Goal: Task Accomplishment & Management: Manage account settings

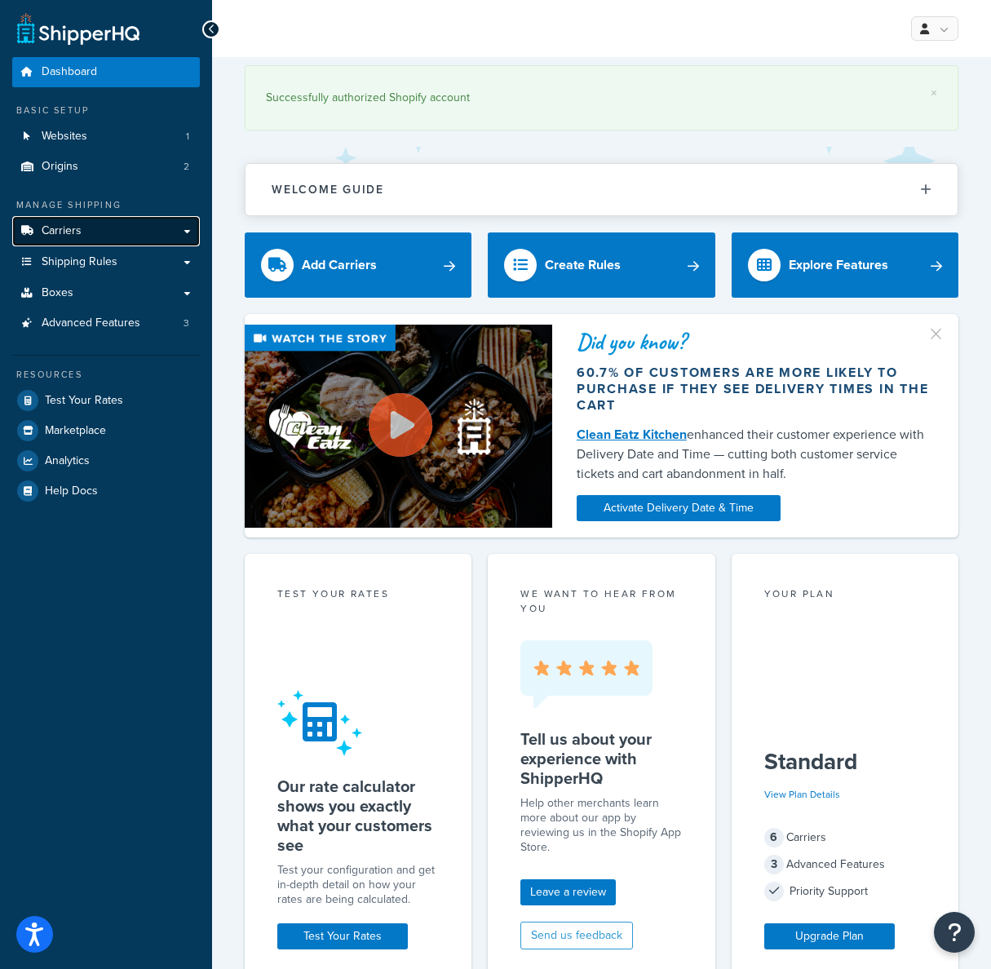
click at [193, 231] on link "Carriers" at bounding box center [106, 231] width 188 height 30
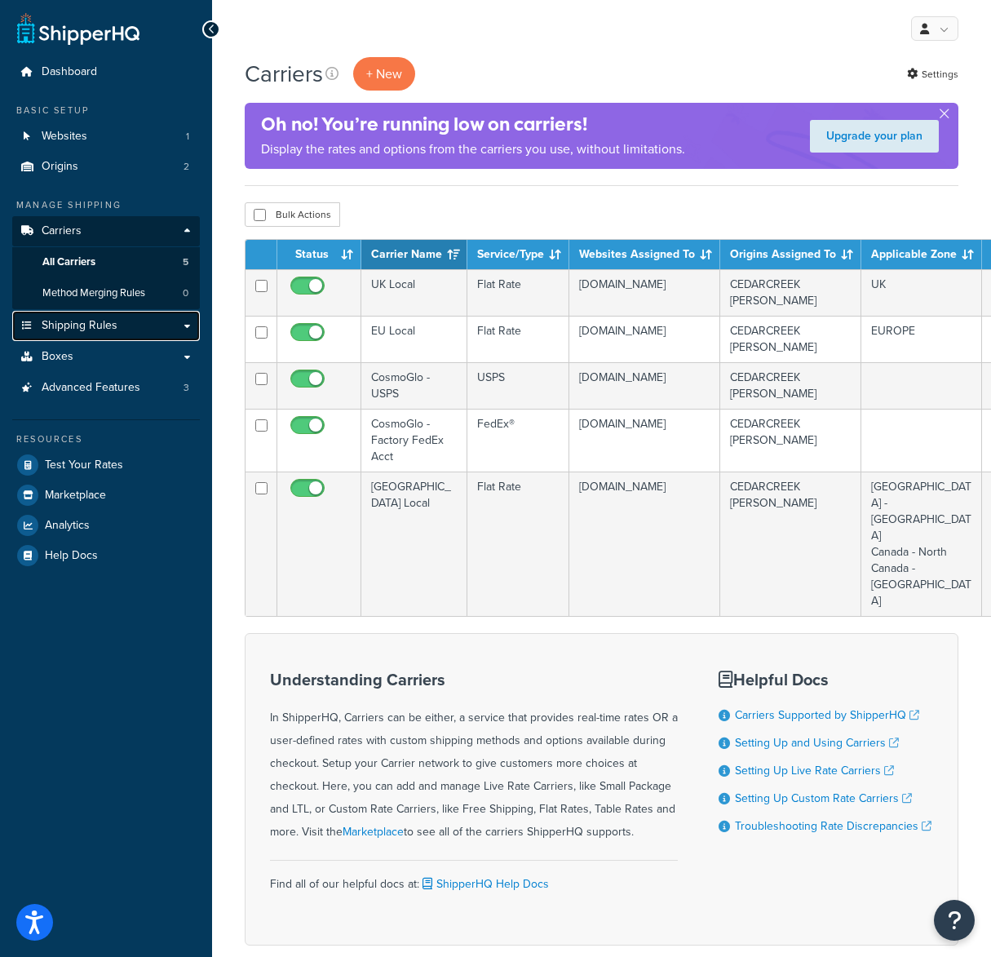
click at [141, 324] on link "Shipping Rules" at bounding box center [106, 326] width 188 height 30
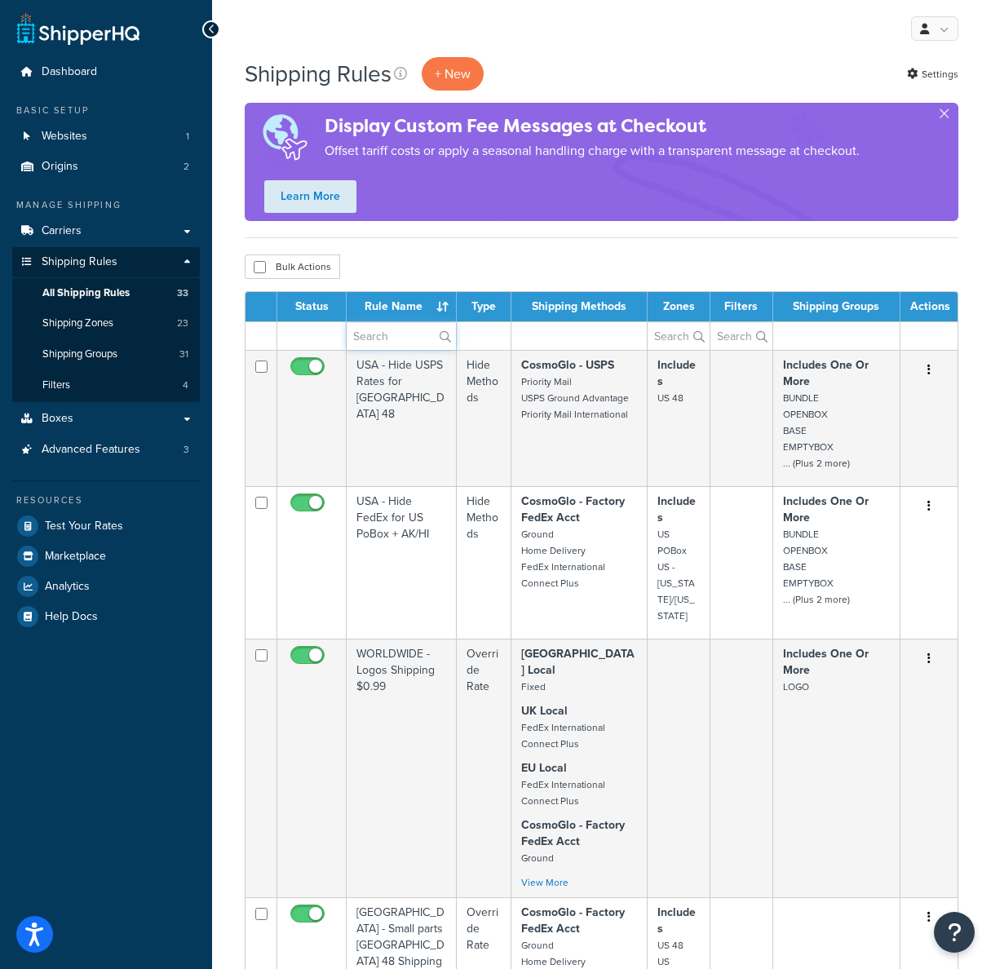
click at [388, 336] on input "text" at bounding box center [401, 336] width 109 height 28
drag, startPoint x: 824, startPoint y: 332, endPoint x: 806, endPoint y: 334, distance: 18.0
click at [824, 332] on td at bounding box center [837, 336] width 127 height 29
click at [735, 336] on input "text" at bounding box center [742, 336] width 62 height 28
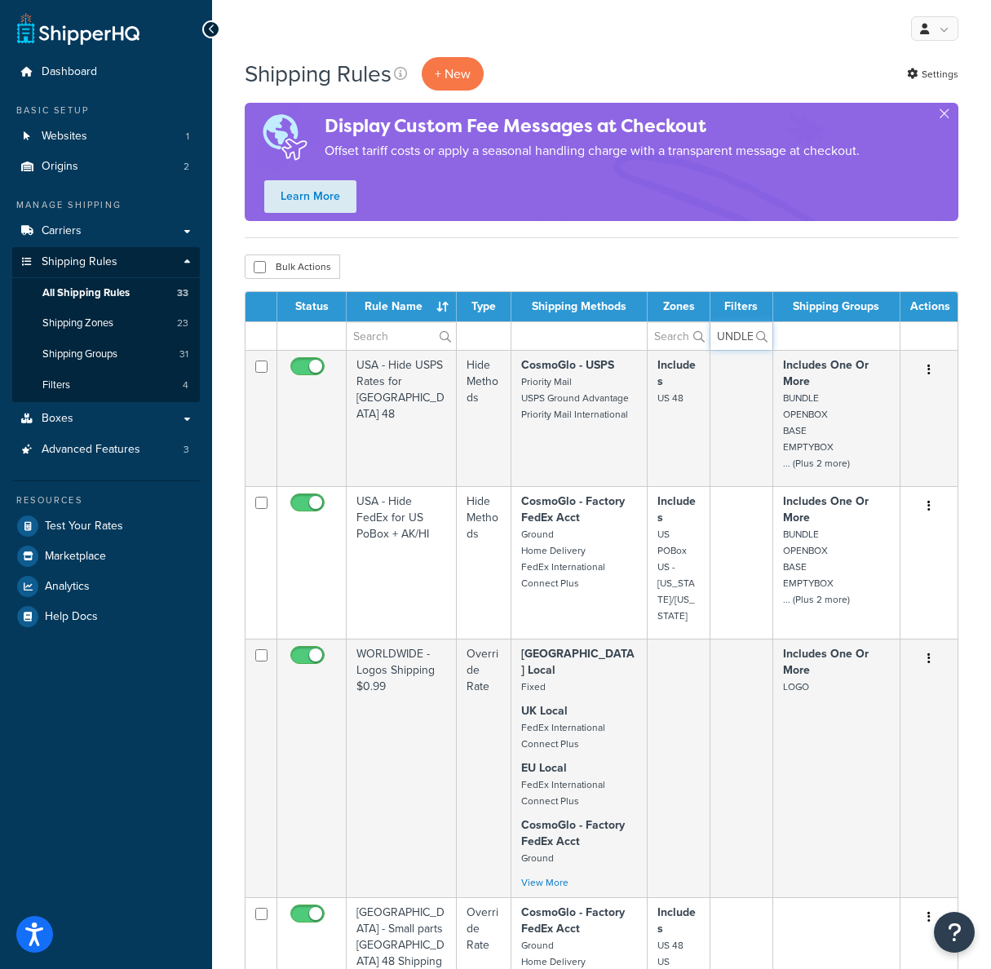
type input "BUNDLE"
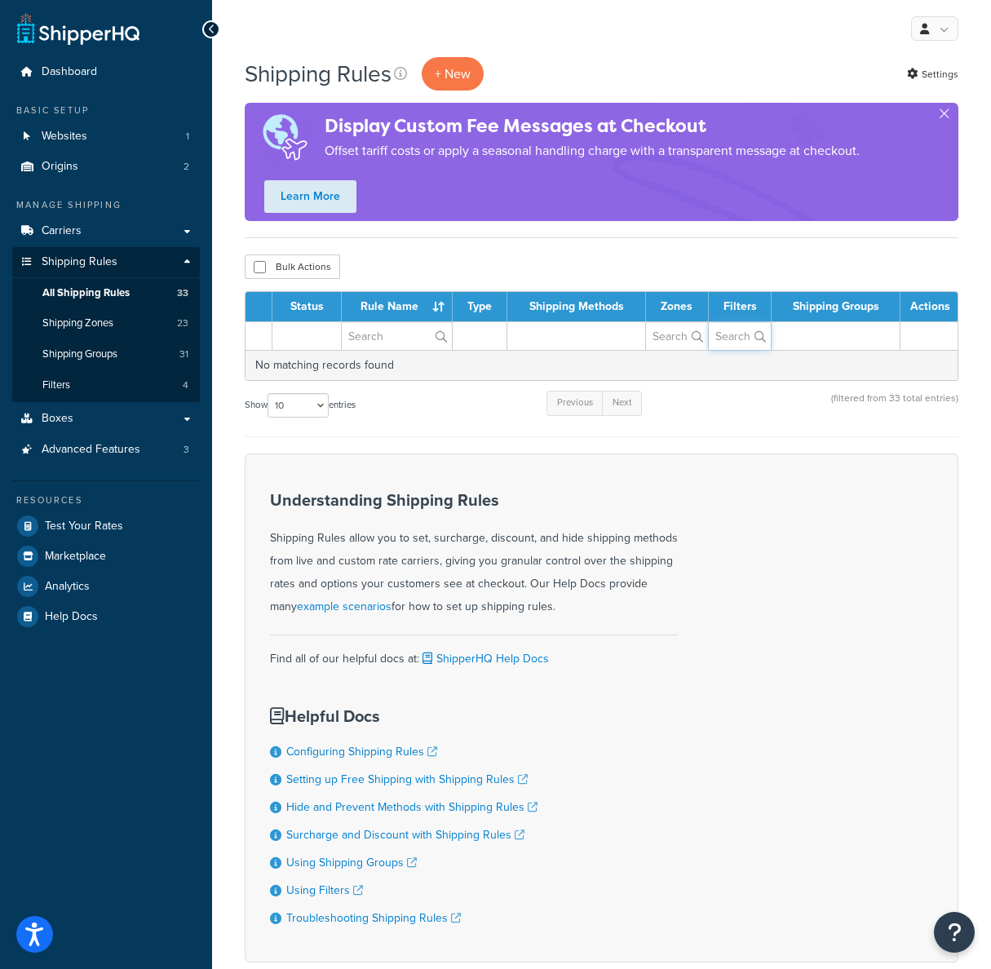
scroll to position [0, 0]
click at [835, 330] on td at bounding box center [836, 336] width 129 height 29
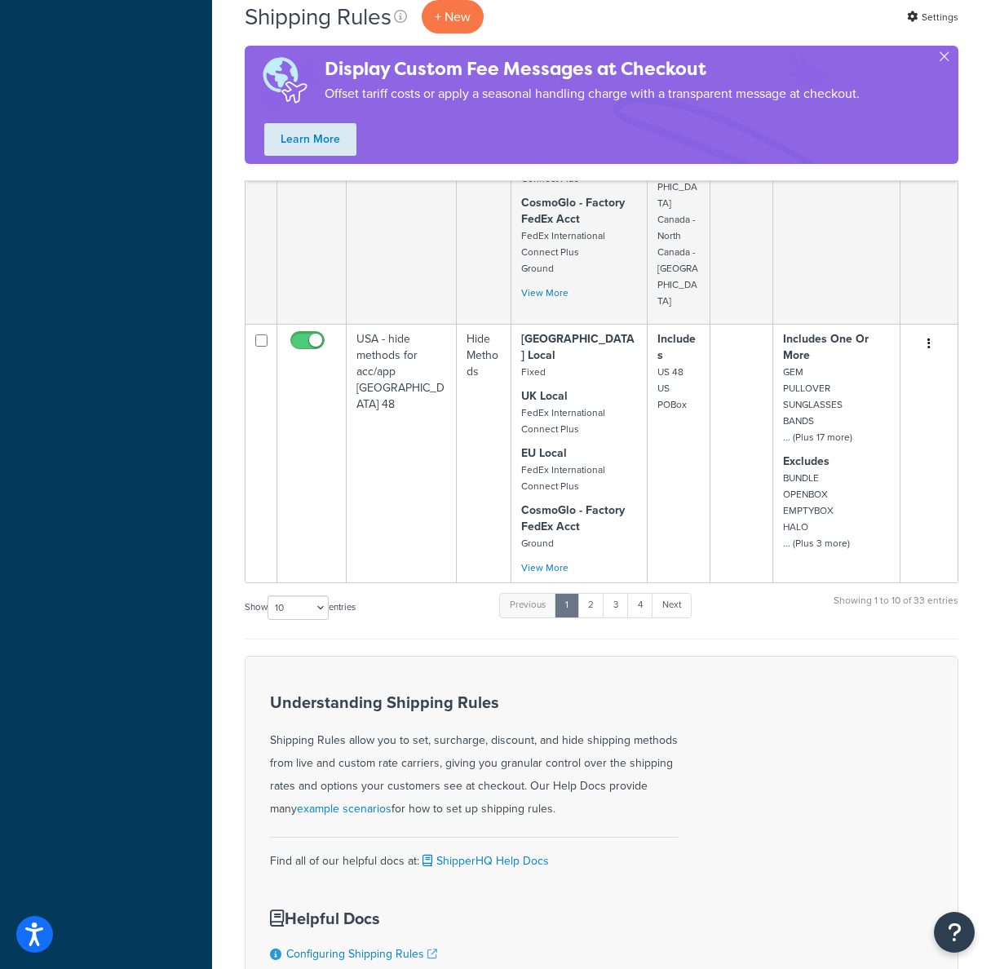
scroll to position [1742, 0]
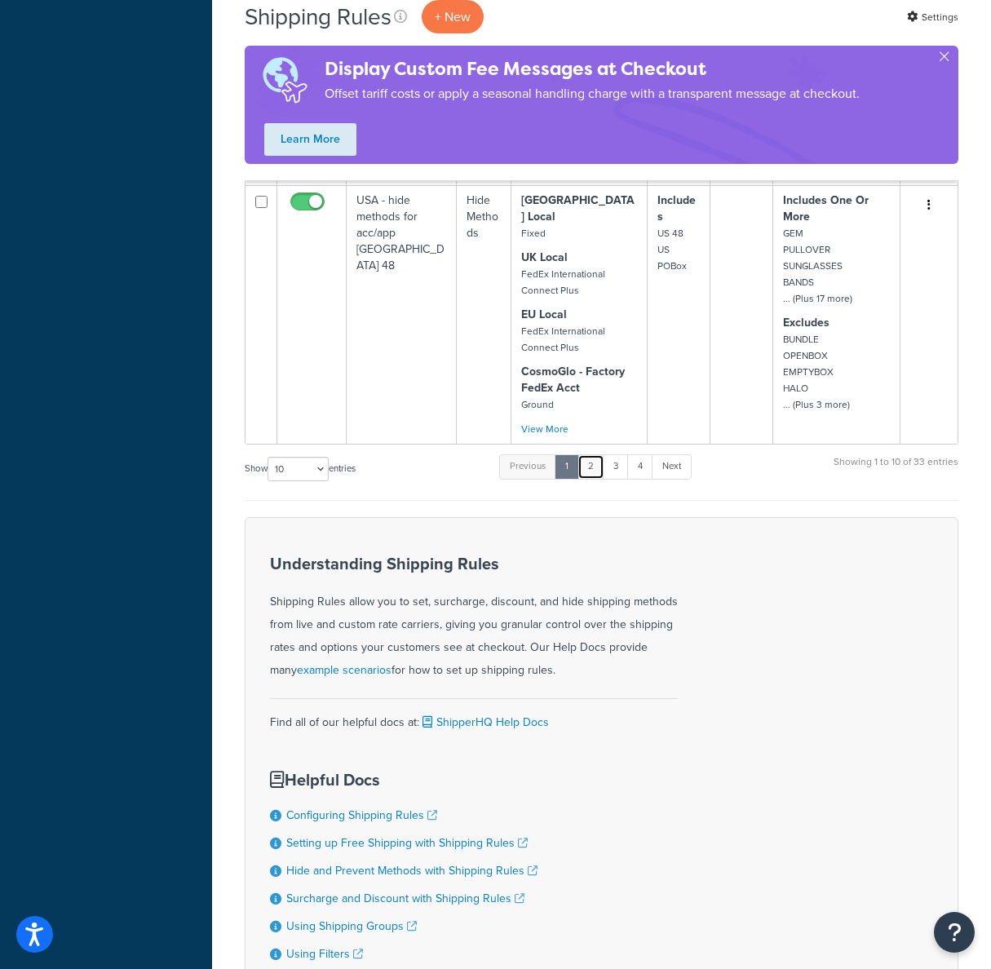
click at [598, 455] on link "2" at bounding box center [591, 467] width 27 height 24
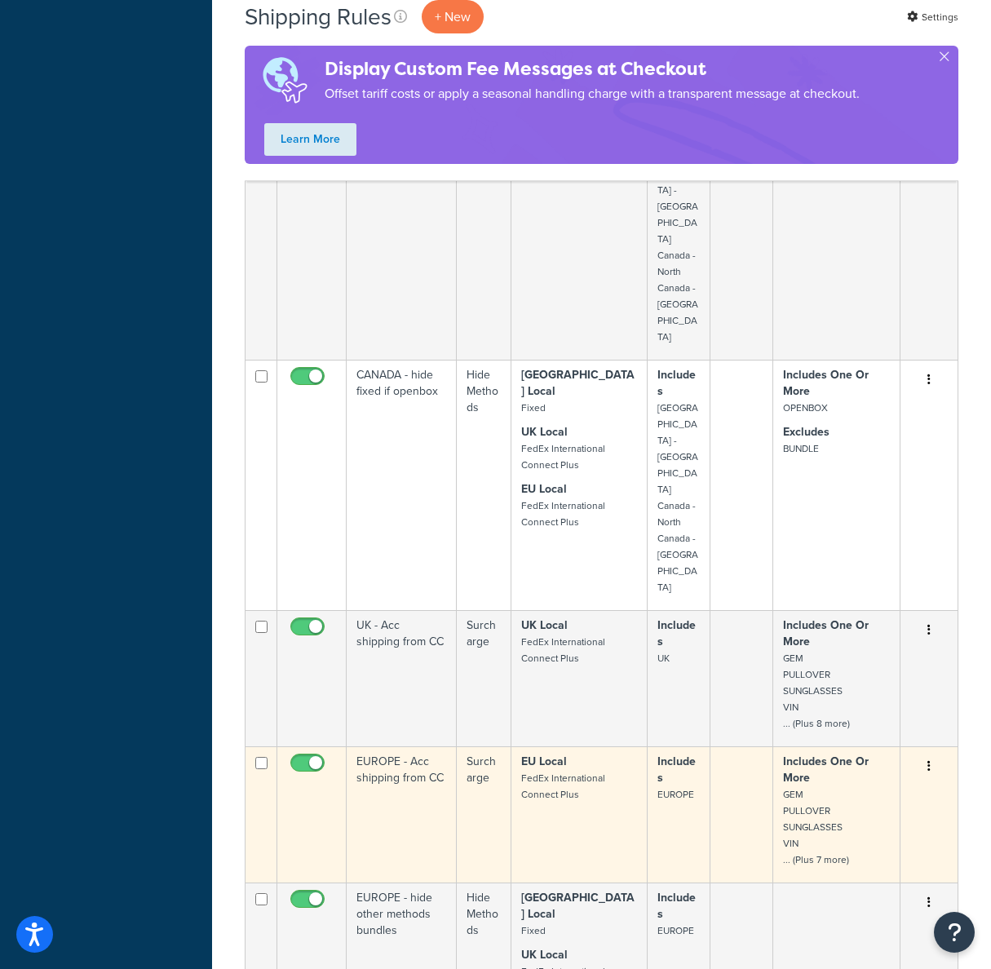
scroll to position [224, 0]
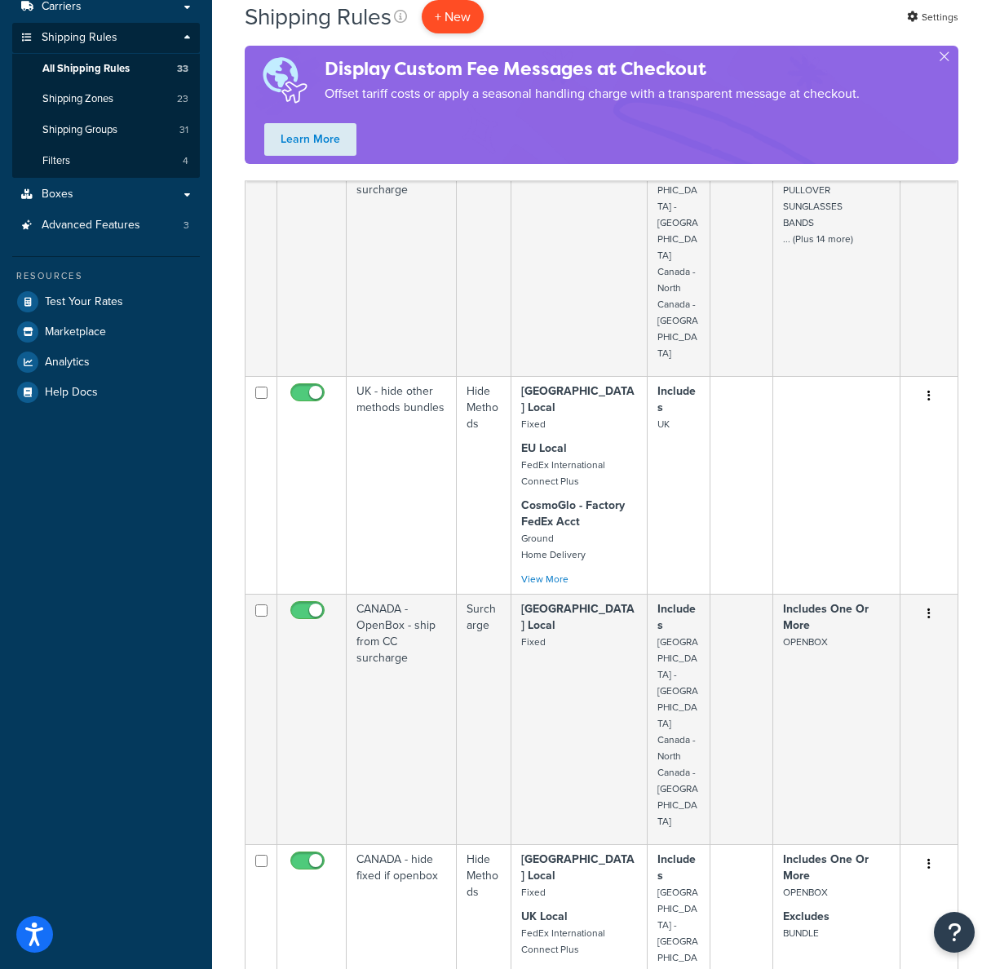
click at [456, 14] on p "+ New" at bounding box center [453, 16] width 62 height 33
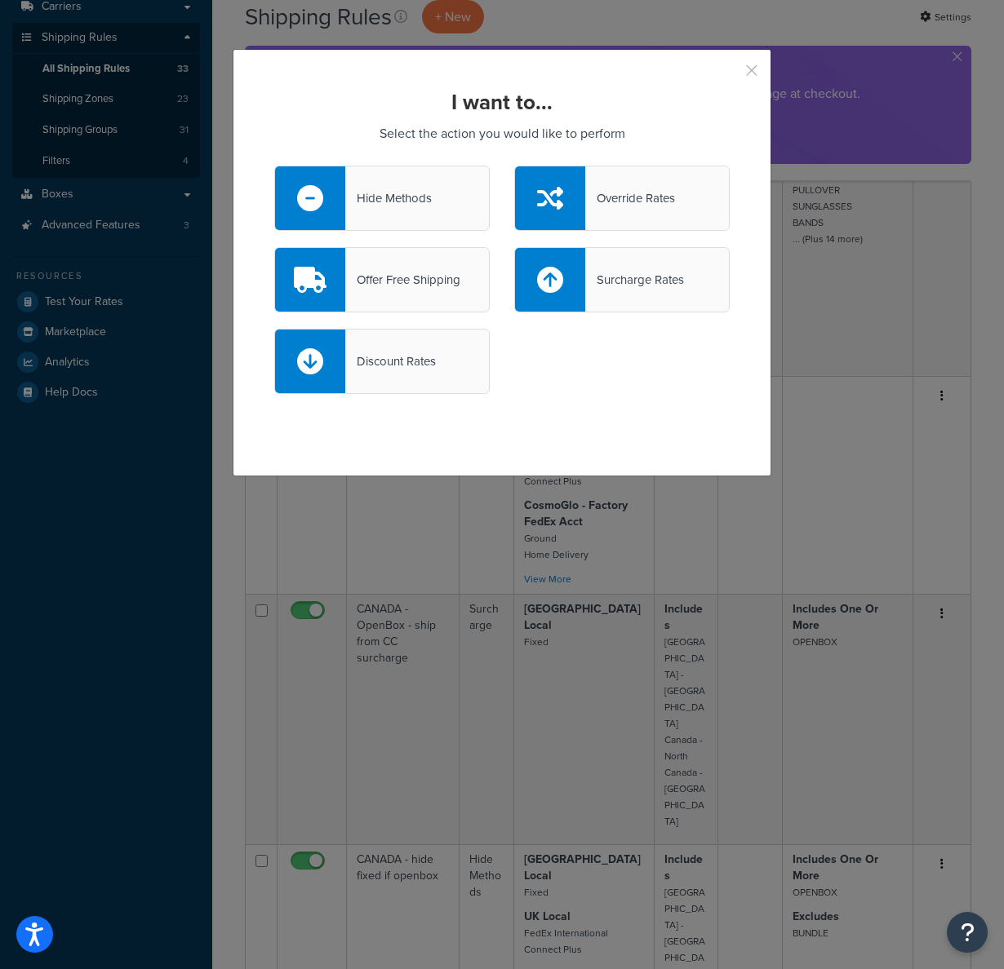
drag, startPoint x: 748, startPoint y: 70, endPoint x: 532, endPoint y: 109, distance: 219.6
click at [730, 74] on button "button" at bounding box center [727, 76] width 4 height 4
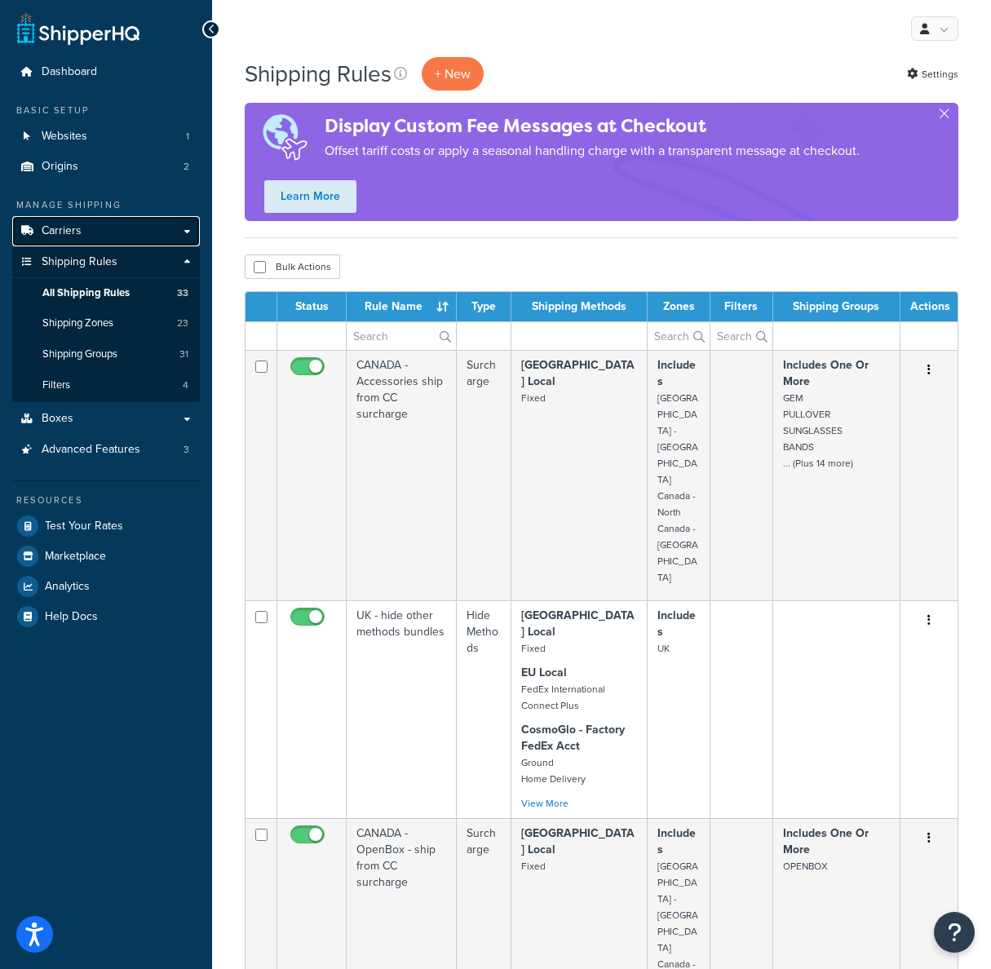
click at [100, 231] on link "Carriers" at bounding box center [106, 231] width 188 height 30
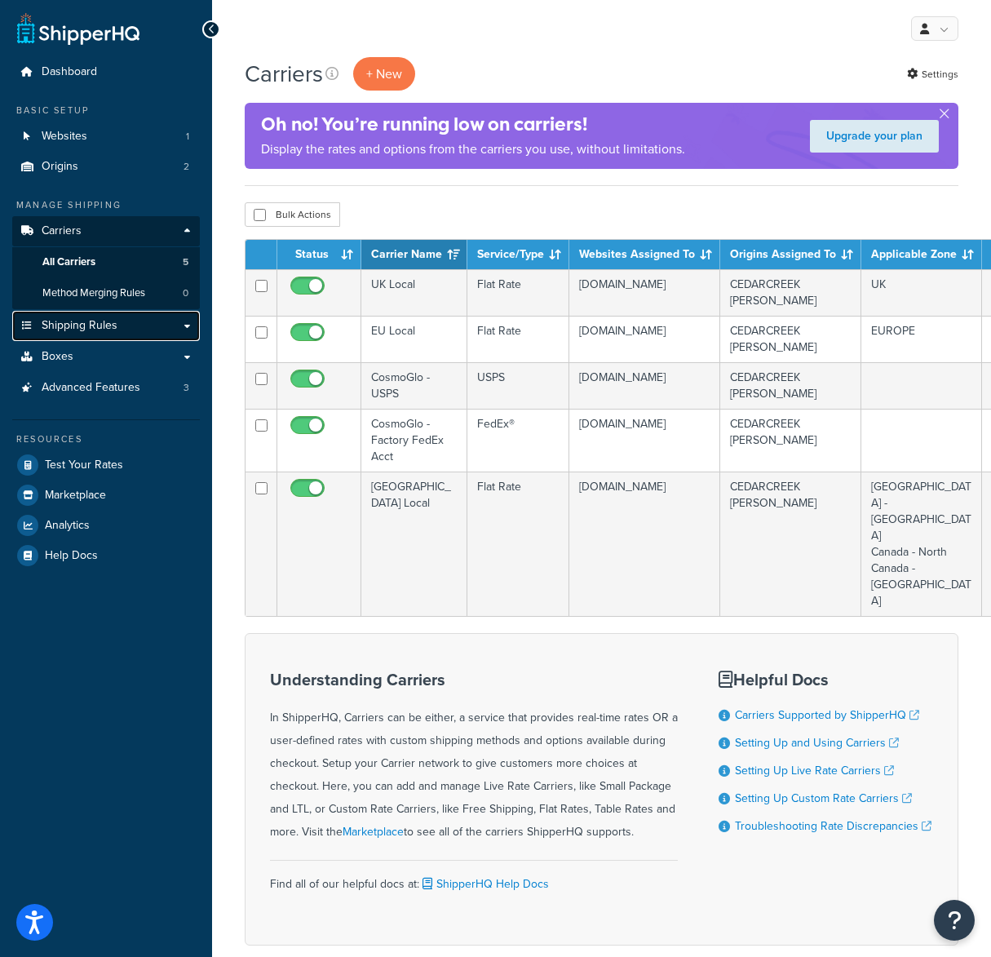
click at [144, 324] on link "Shipping Rules" at bounding box center [106, 326] width 188 height 30
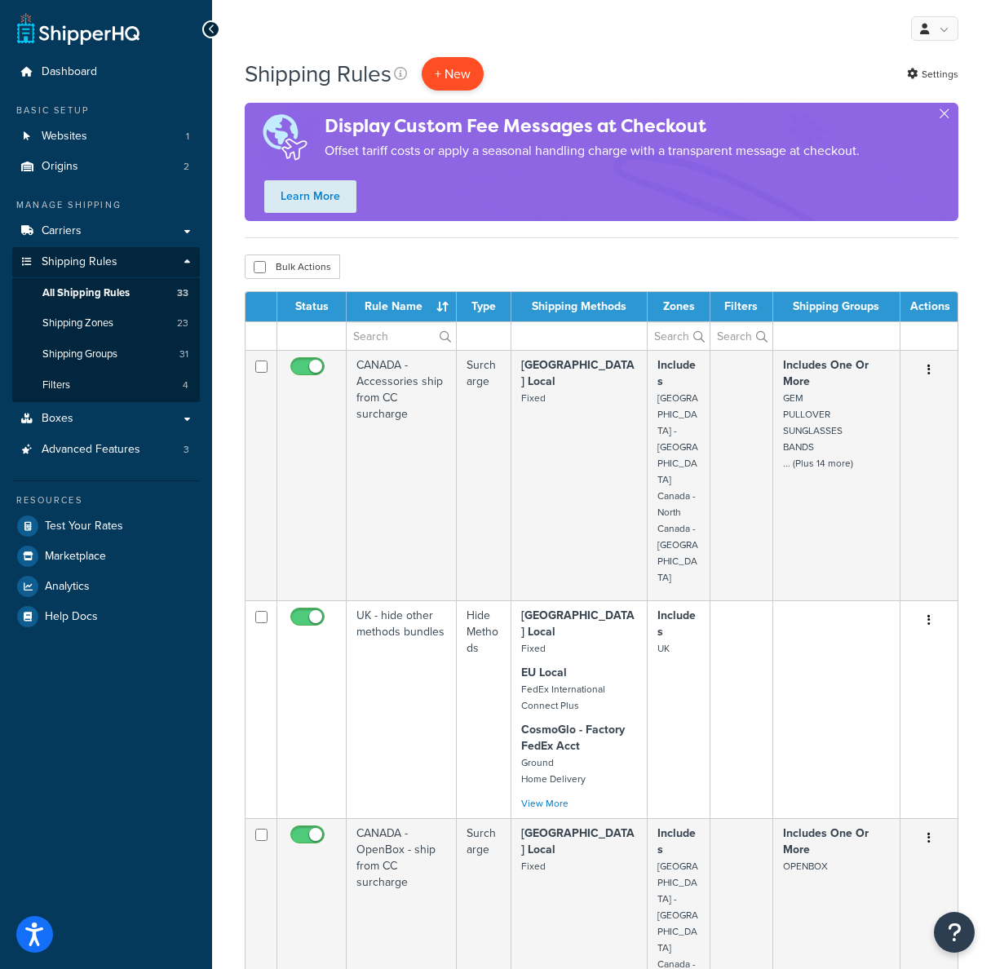
click at [459, 78] on p "+ New" at bounding box center [453, 73] width 62 height 33
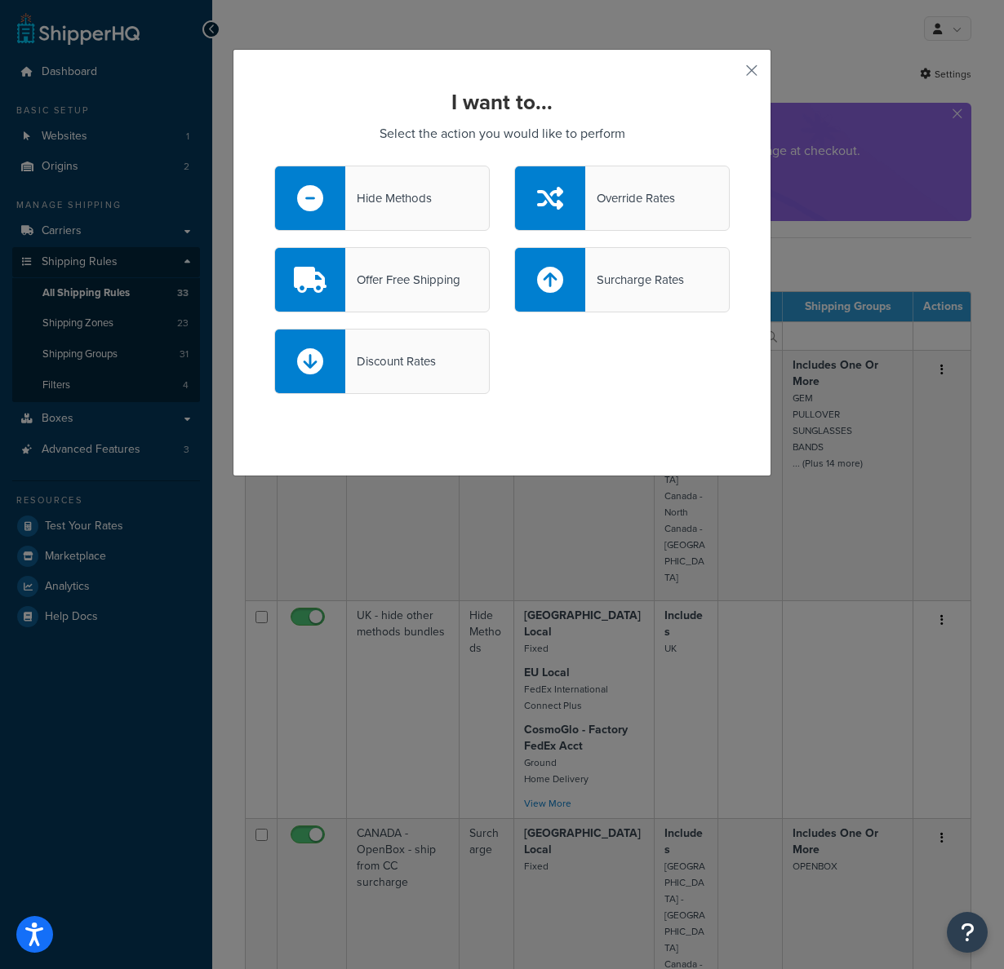
click at [378, 199] on div "Hide Methods" at bounding box center [388, 198] width 86 height 23
click at [0, 0] on input "Hide Methods" at bounding box center [0, 0] width 0 height 0
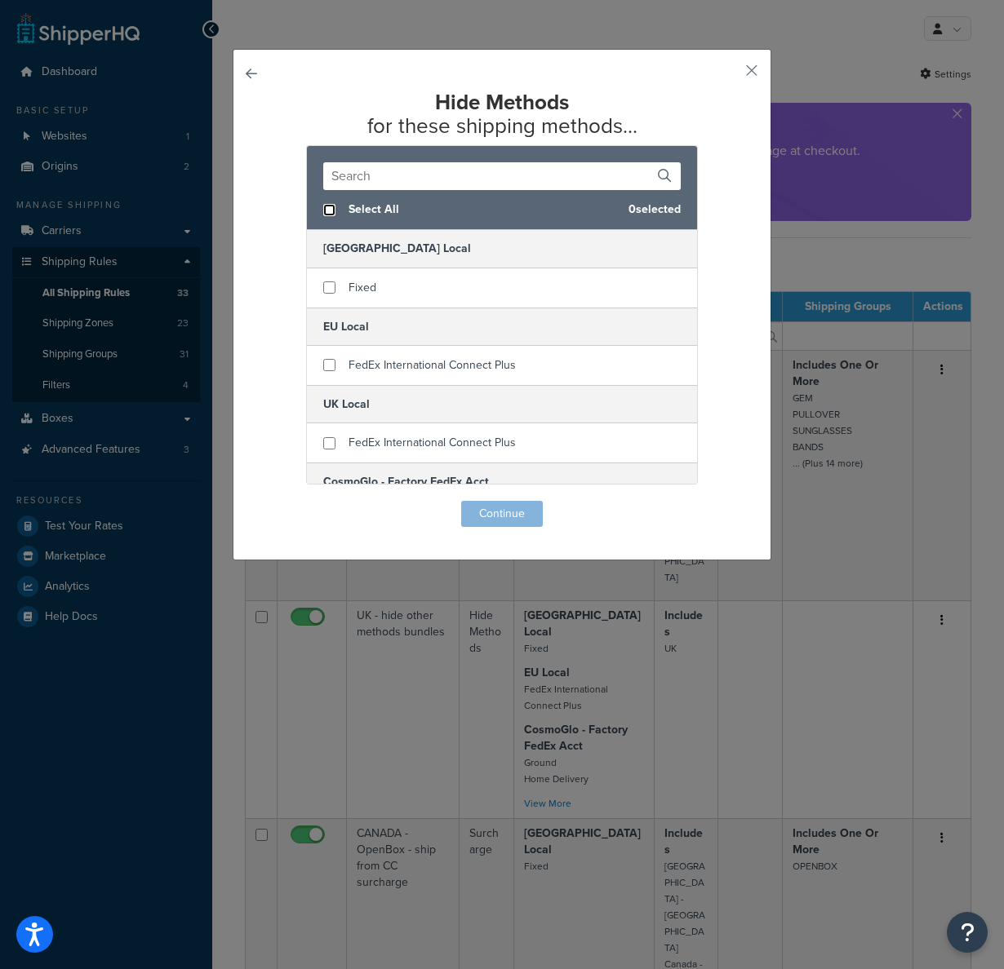
drag, startPoint x: 325, startPoint y: 211, endPoint x: 318, endPoint y: 235, distance: 24.5
click at [324, 211] on input "checkbox" at bounding box center [329, 210] width 12 height 12
checkbox input "true"
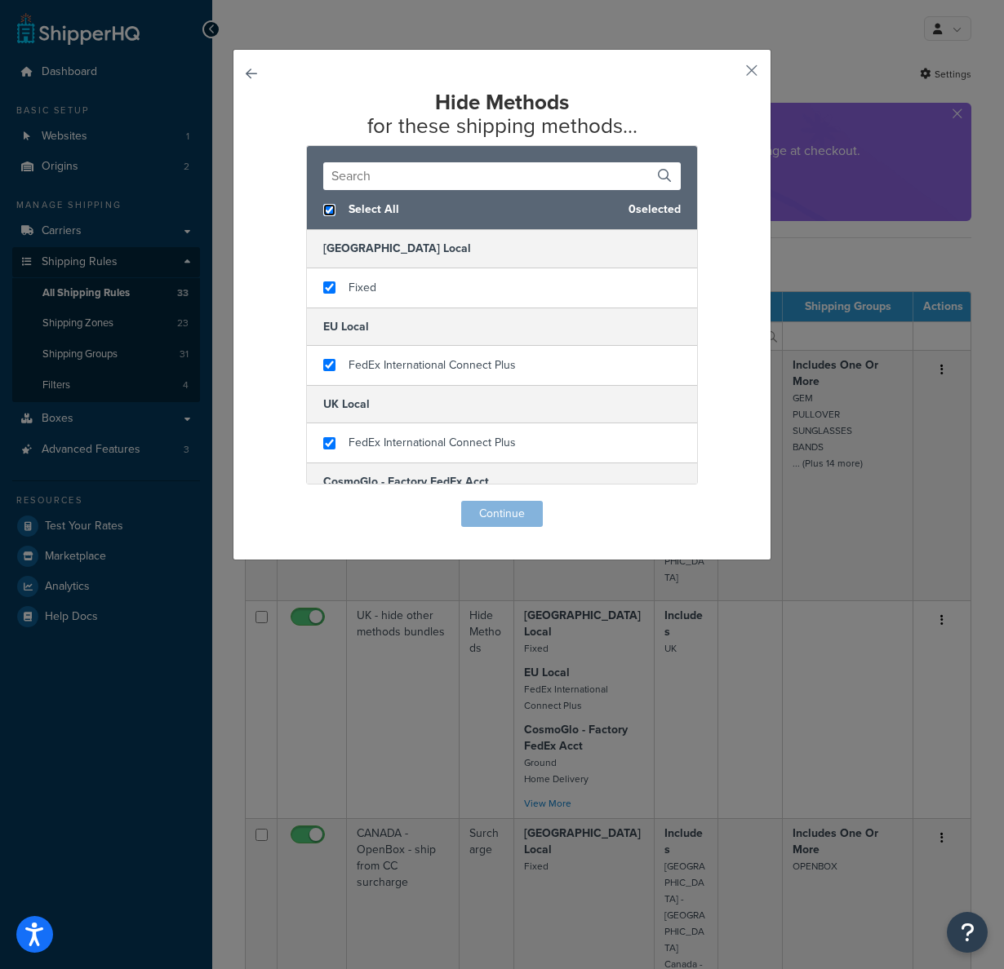
checkbox input "true"
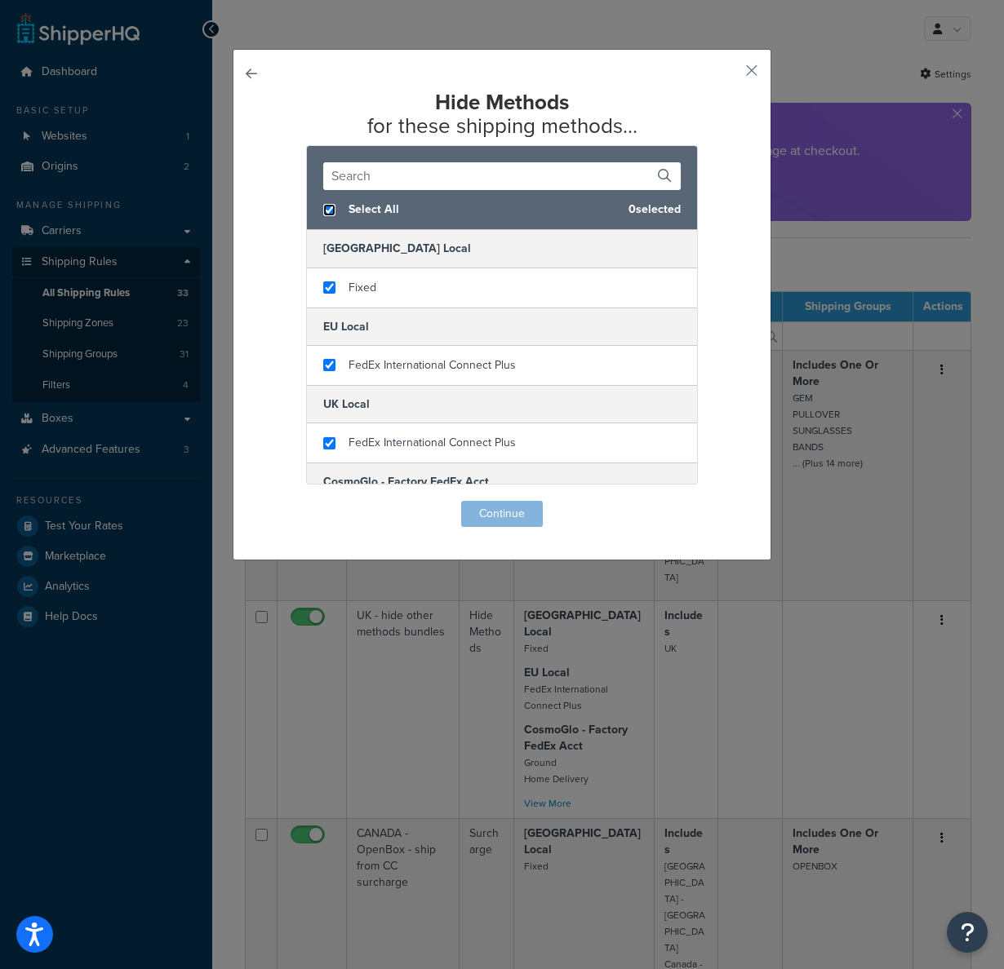
checkbox input "true"
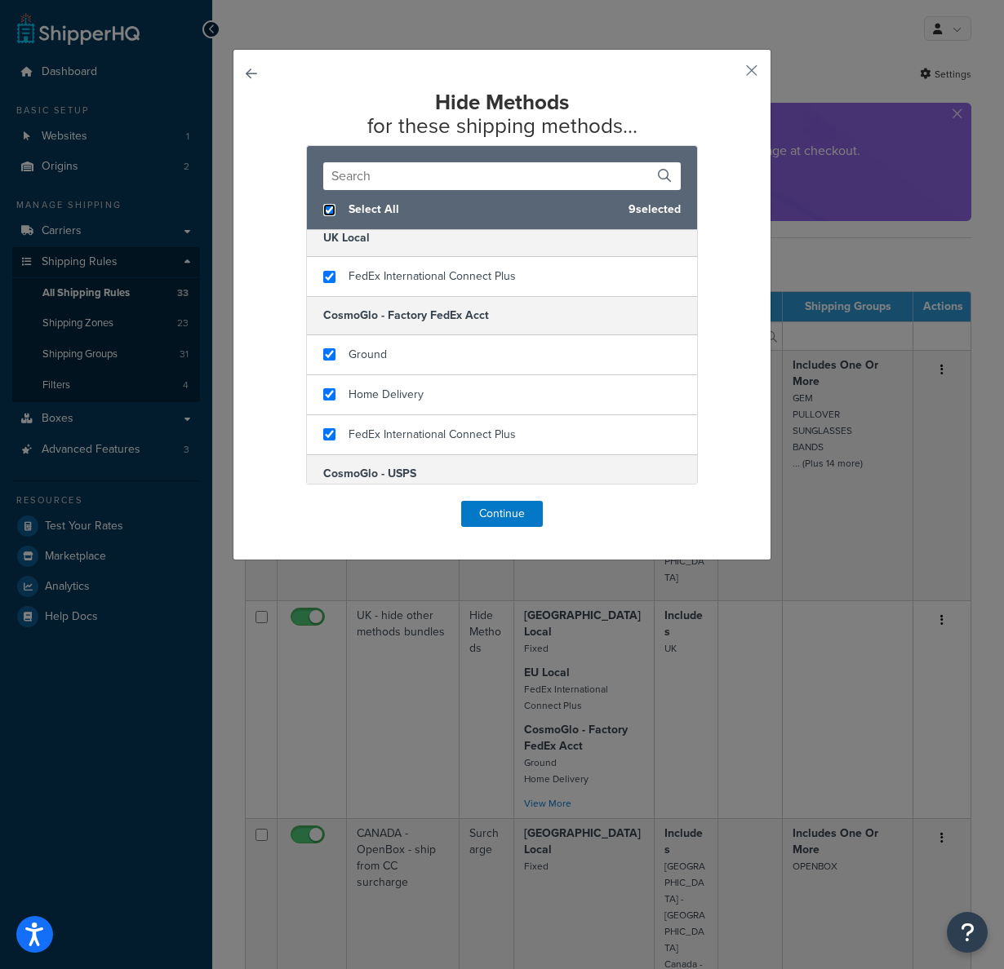
scroll to position [161, 0]
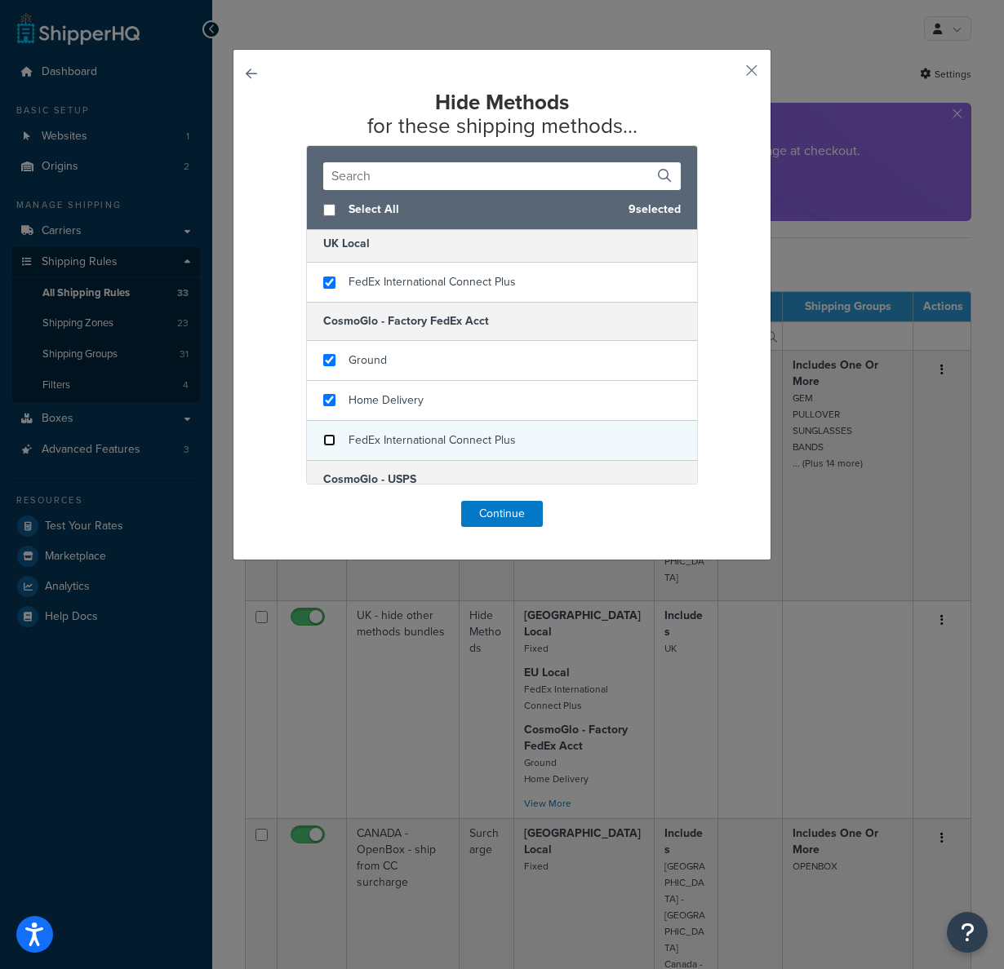
checkbox input "false"
click at [323, 441] on input "checkbox" at bounding box center [329, 440] width 12 height 12
checkbox input "false"
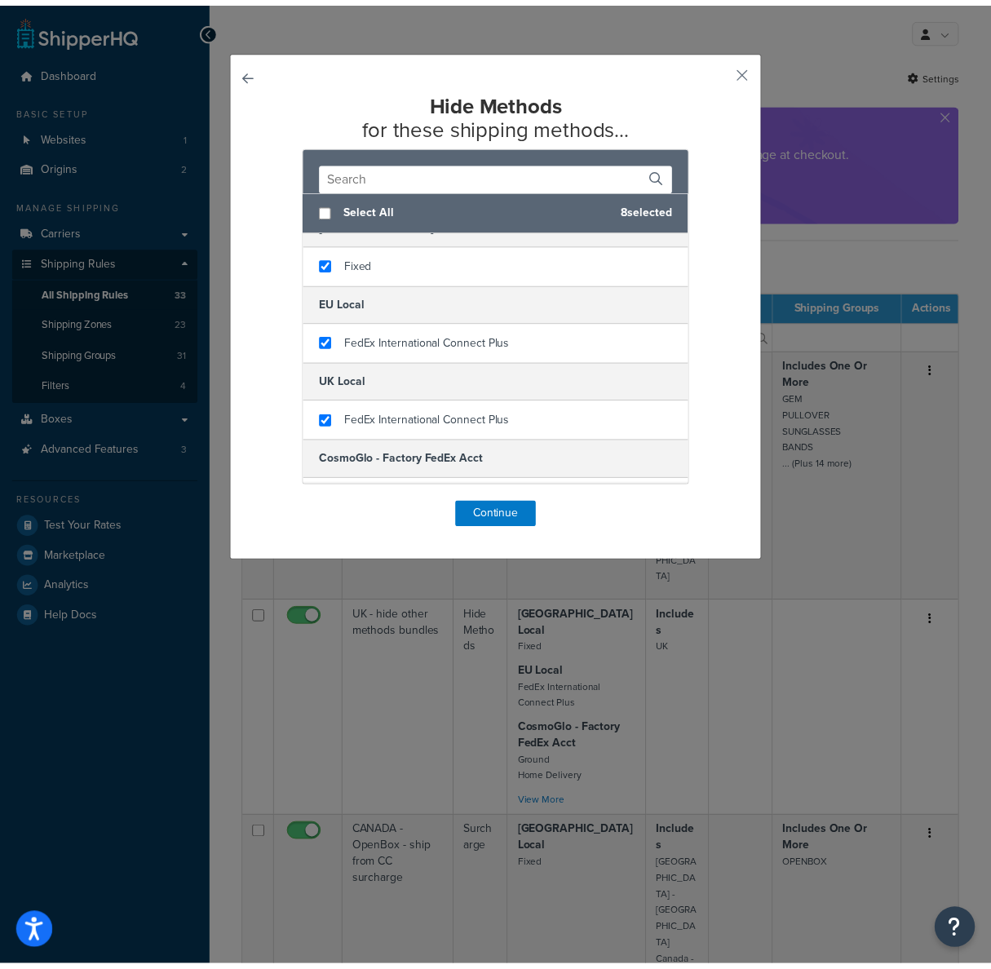
scroll to position [0, 0]
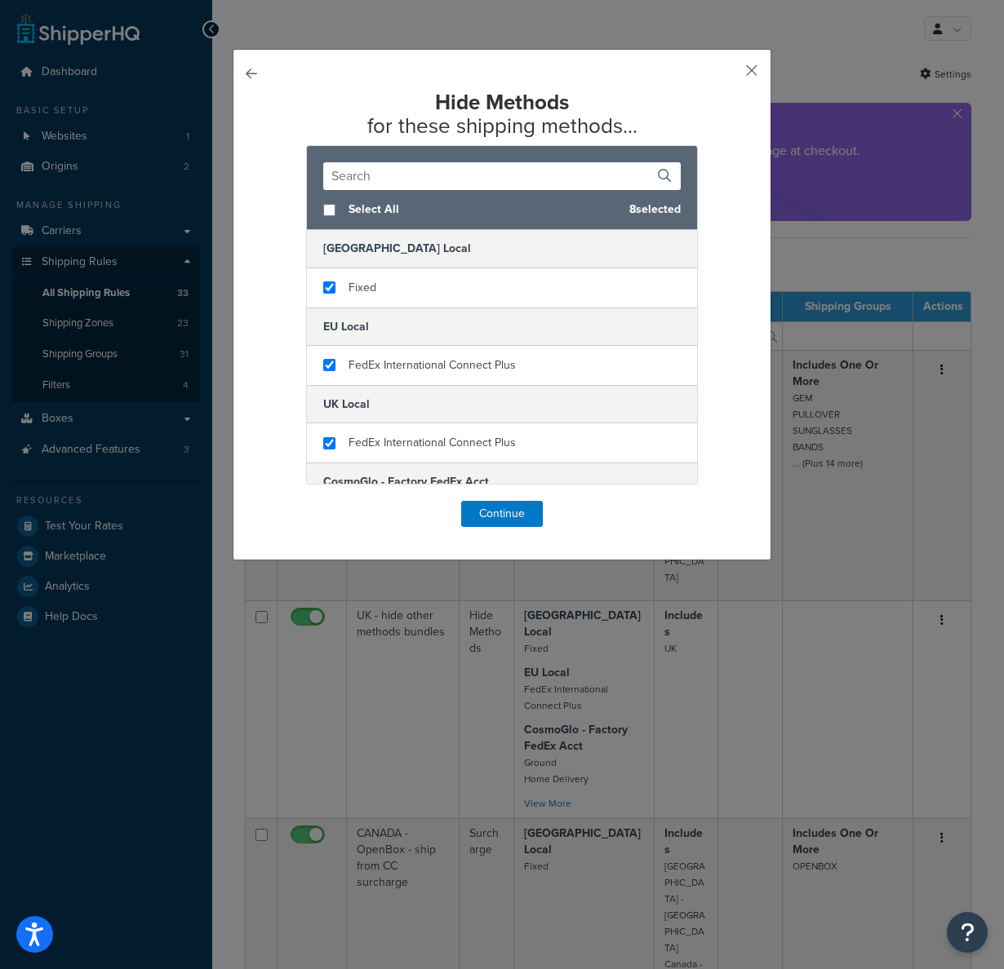
click at [730, 74] on button "button" at bounding box center [727, 76] width 4 height 4
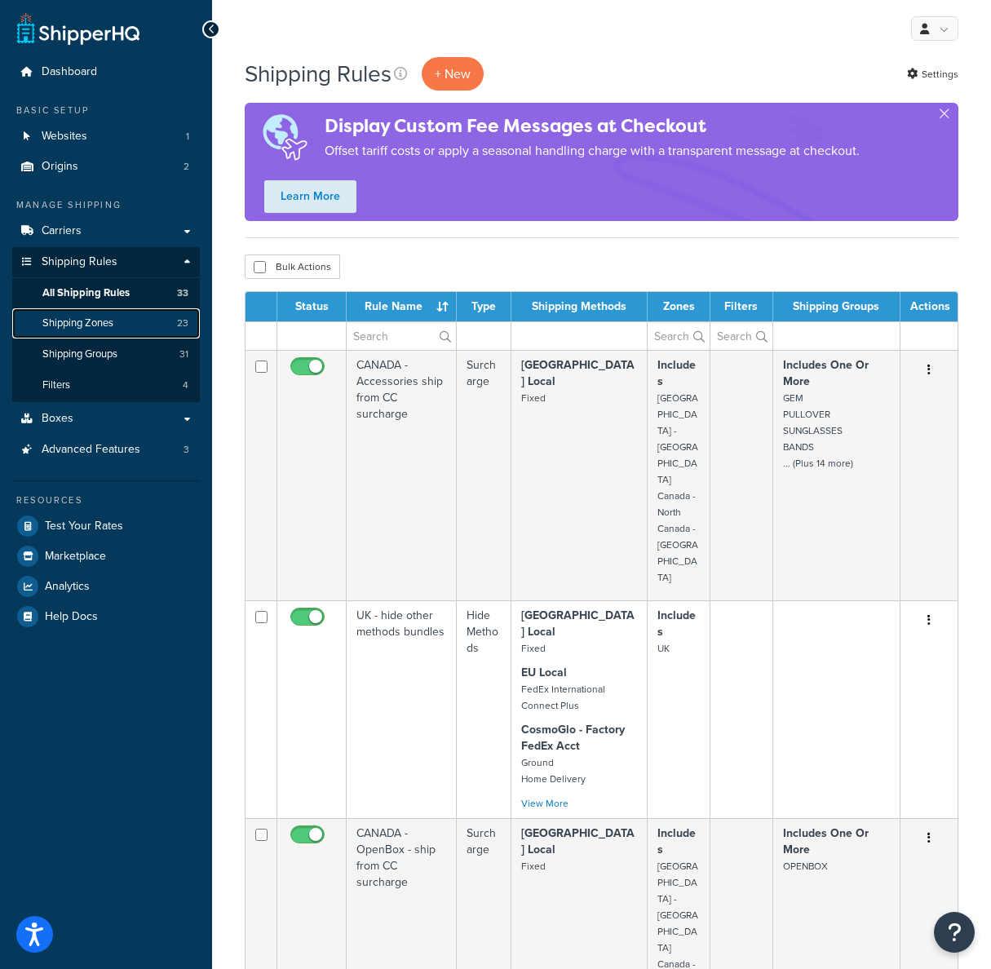
click at [128, 322] on link "Shipping Zones 23" at bounding box center [106, 323] width 188 height 30
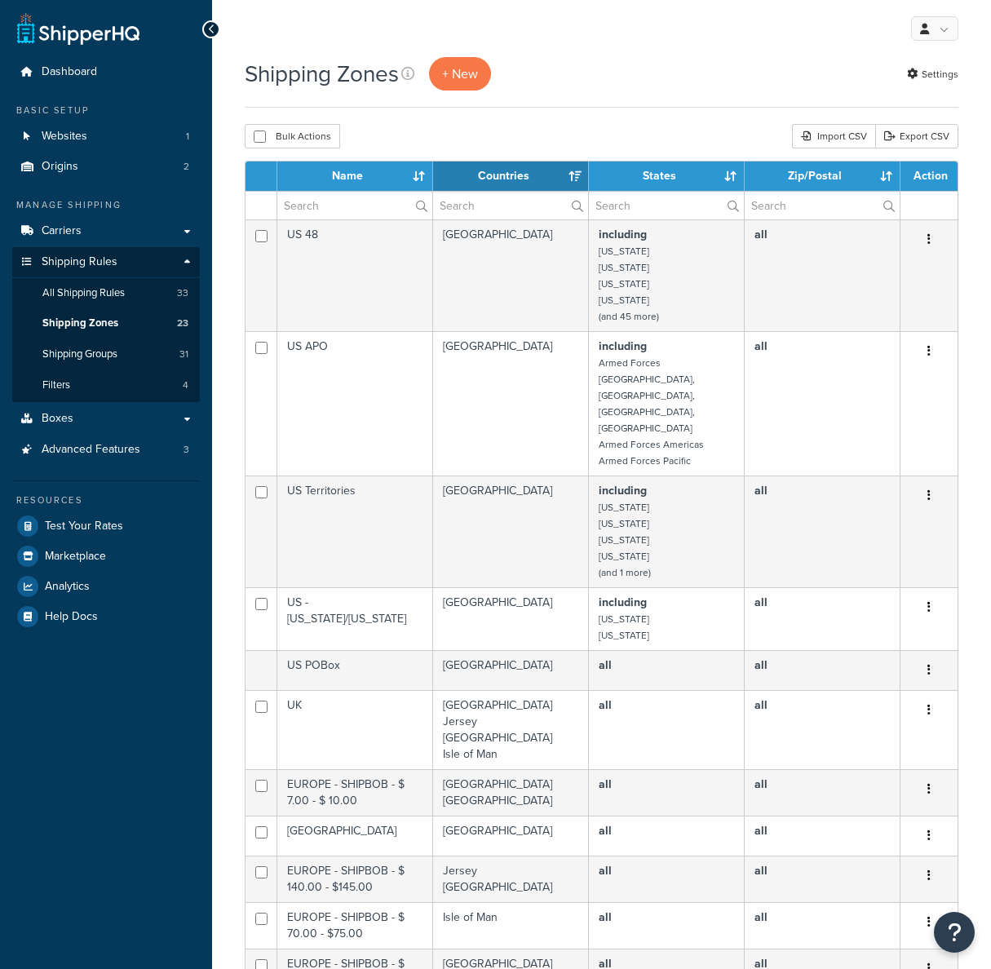
select select "15"
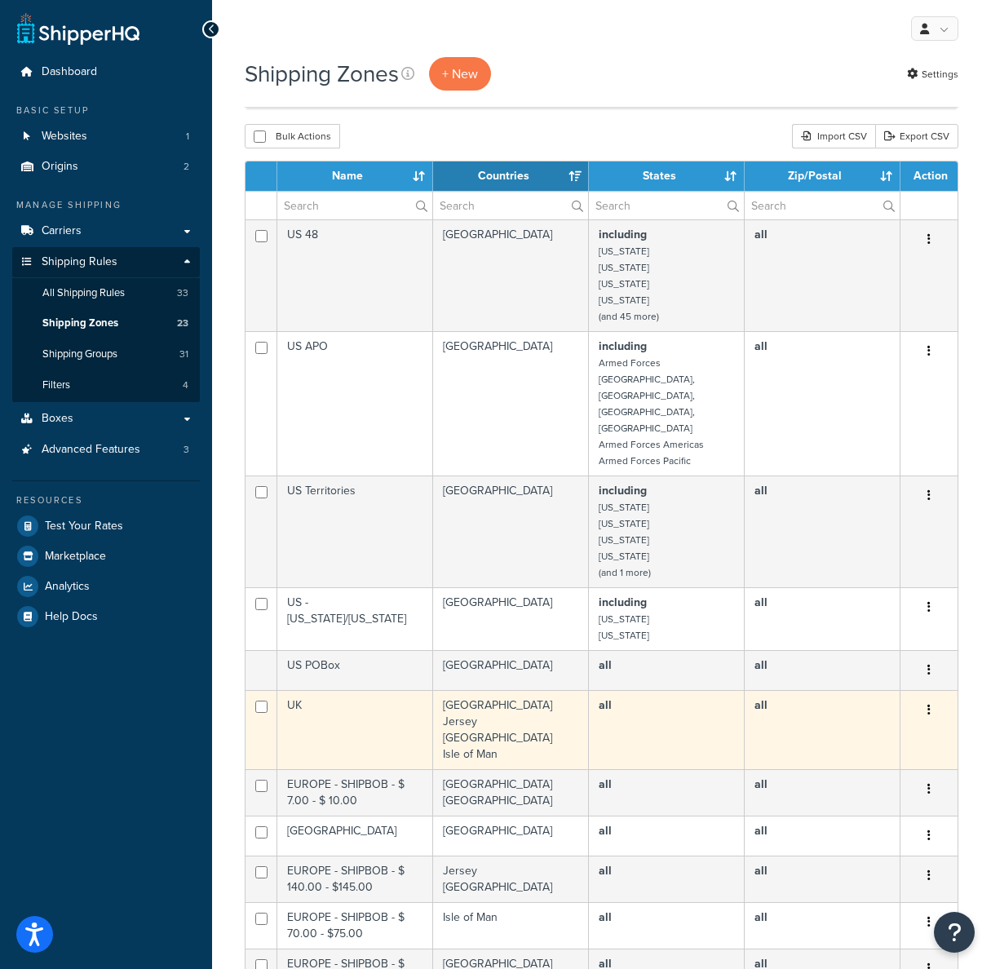
scroll to position [110, 0]
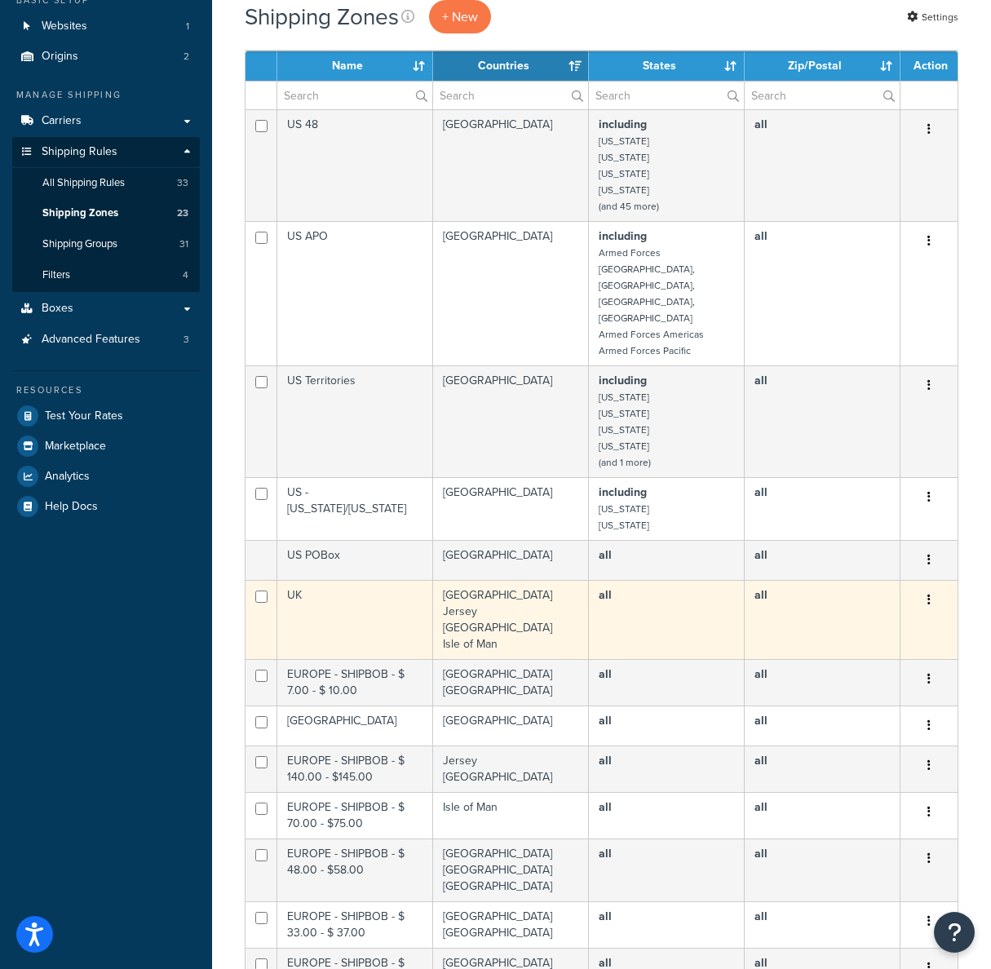
click at [612, 580] on td "all" at bounding box center [667, 619] width 156 height 79
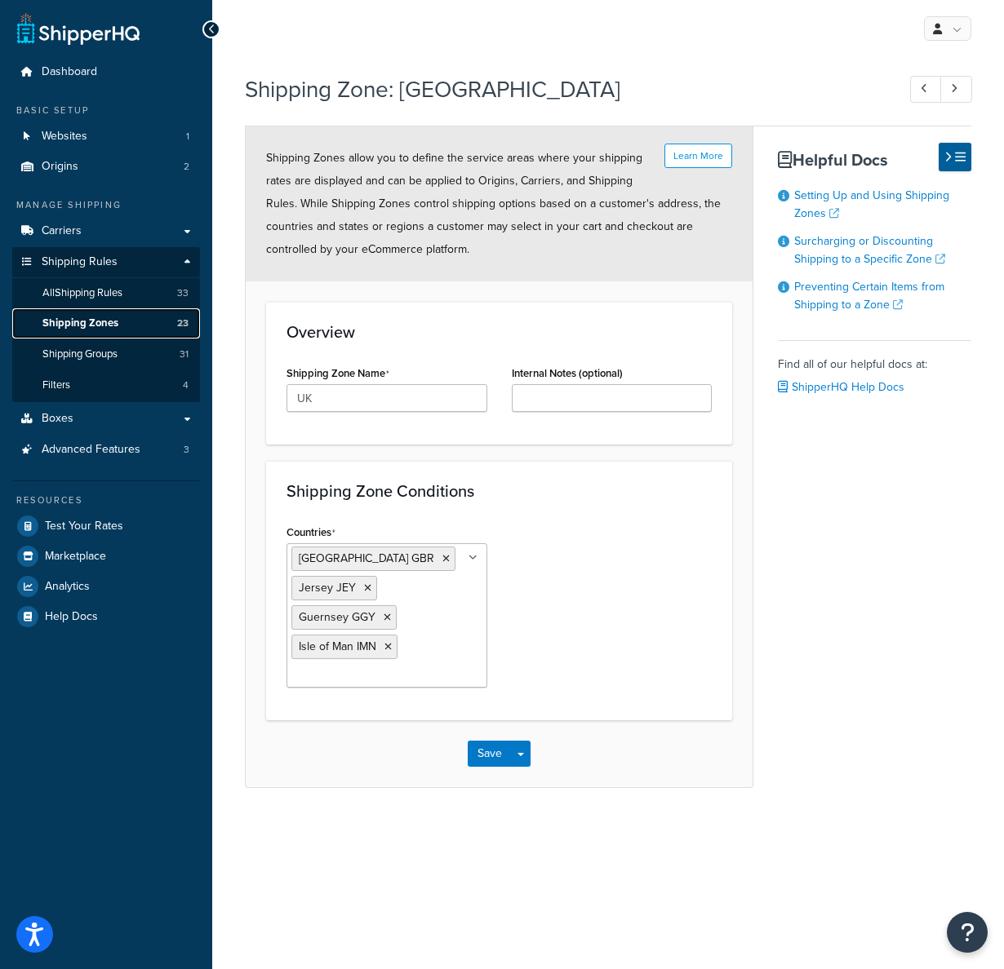
click at [120, 321] on link "Shipping Zones 23" at bounding box center [106, 323] width 188 height 30
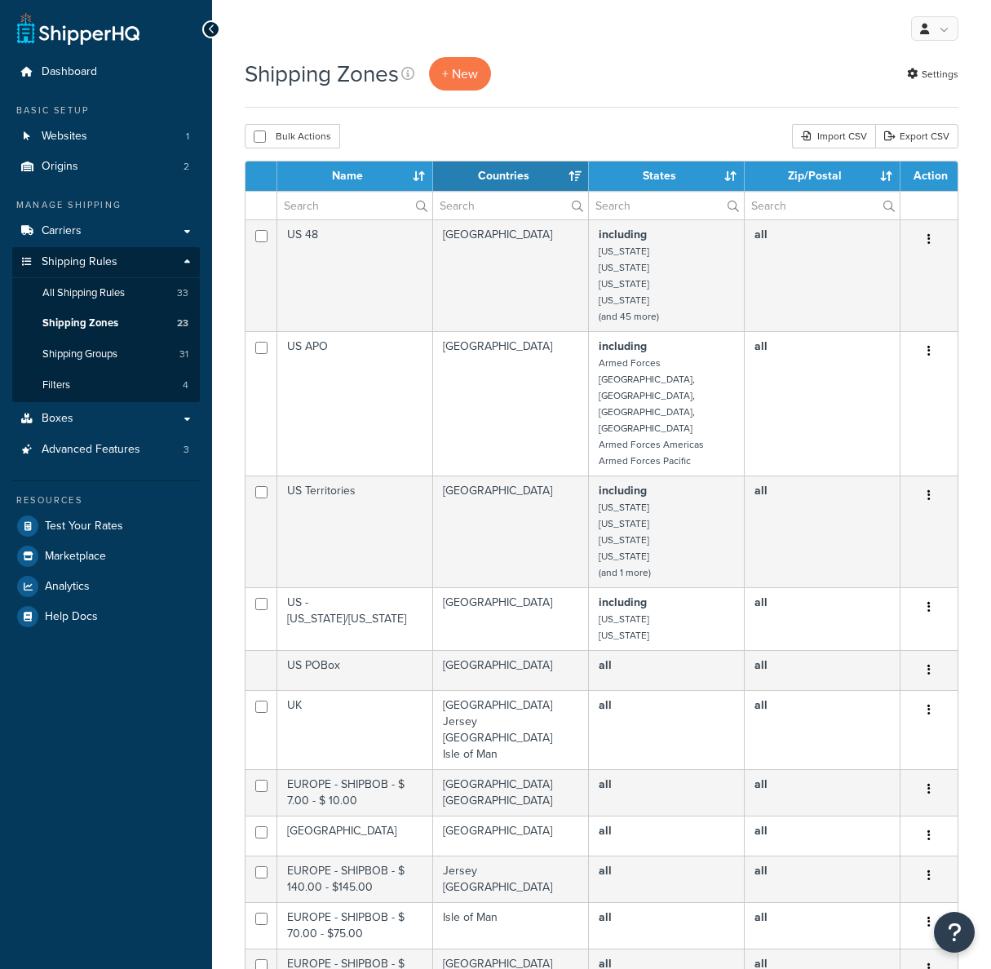
select select "15"
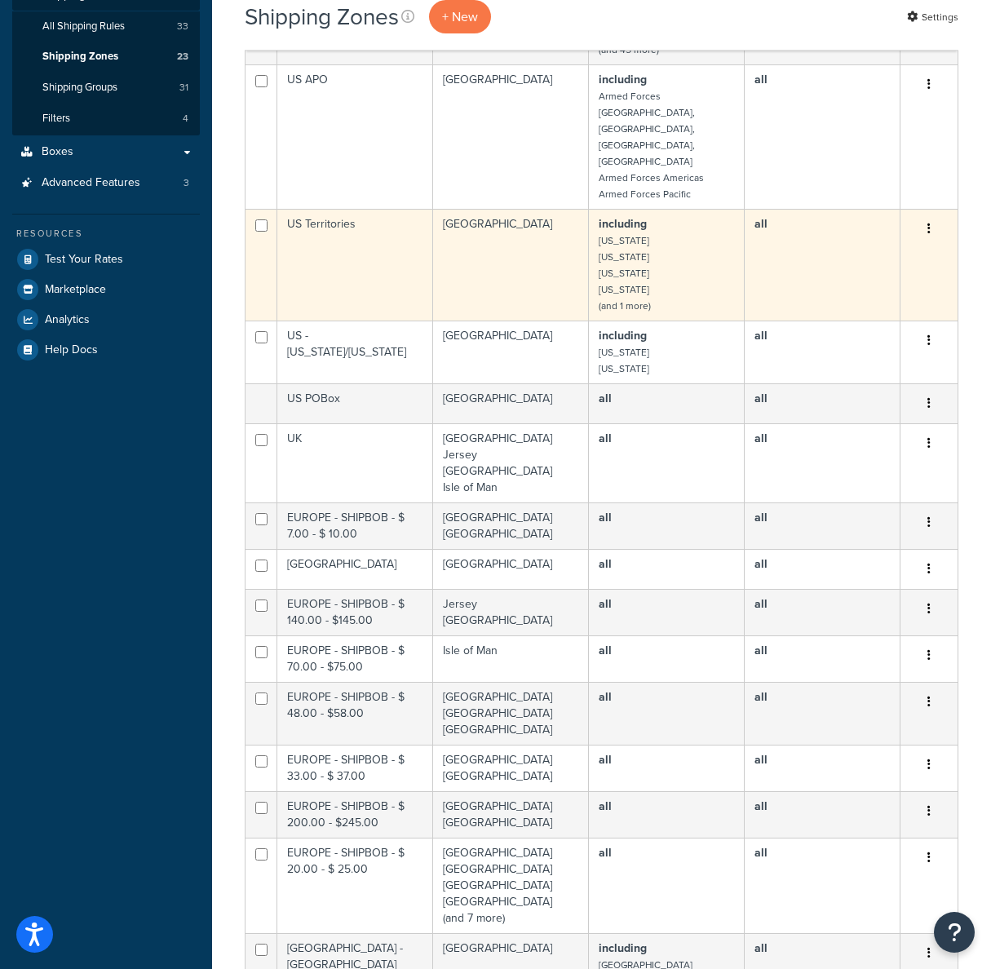
scroll to position [326, 0]
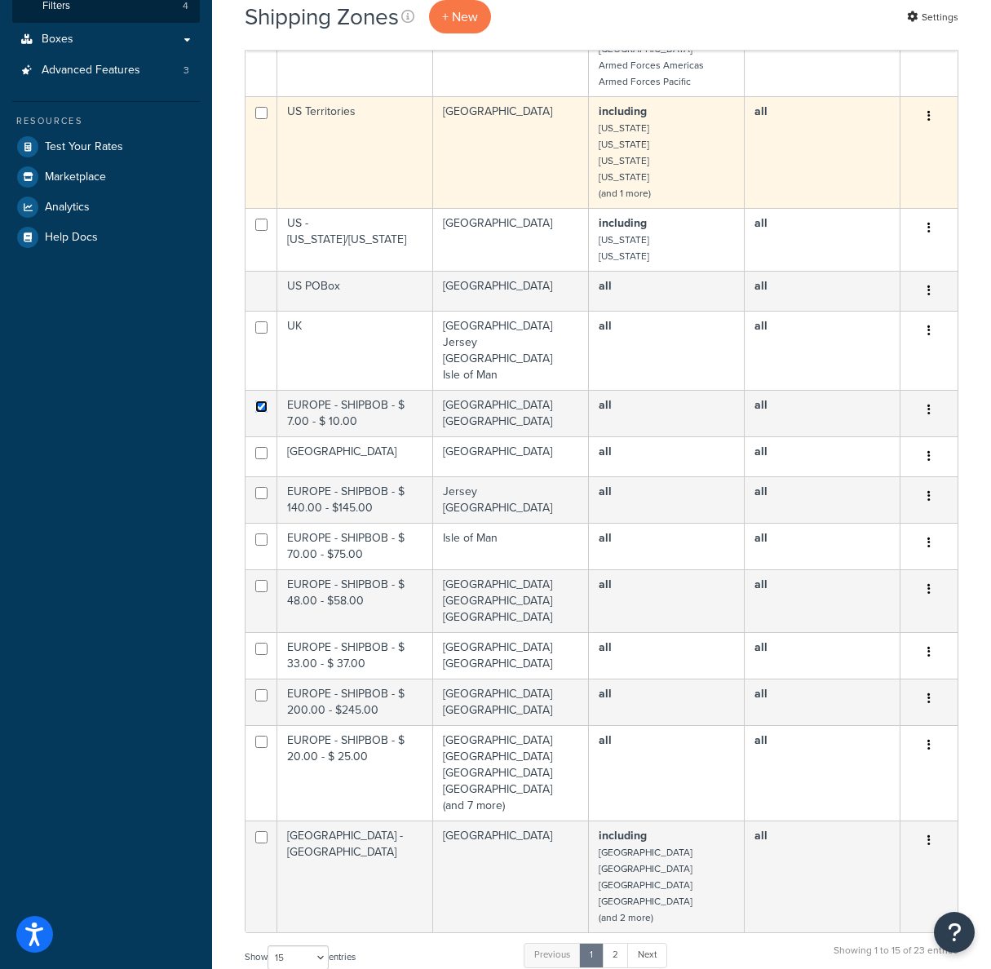
scroll to position [0, 0]
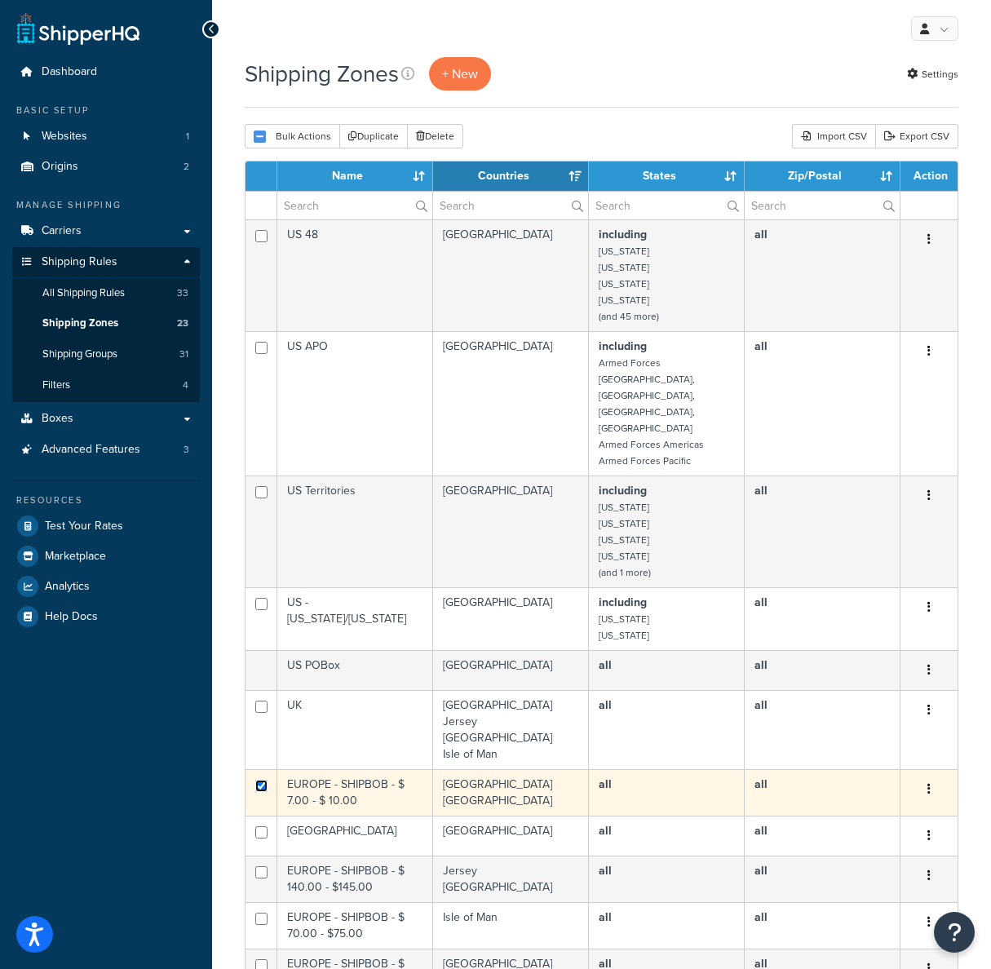
click at [262, 242] on input "checkbox" at bounding box center [261, 236] width 12 height 12
checkbox input "false"
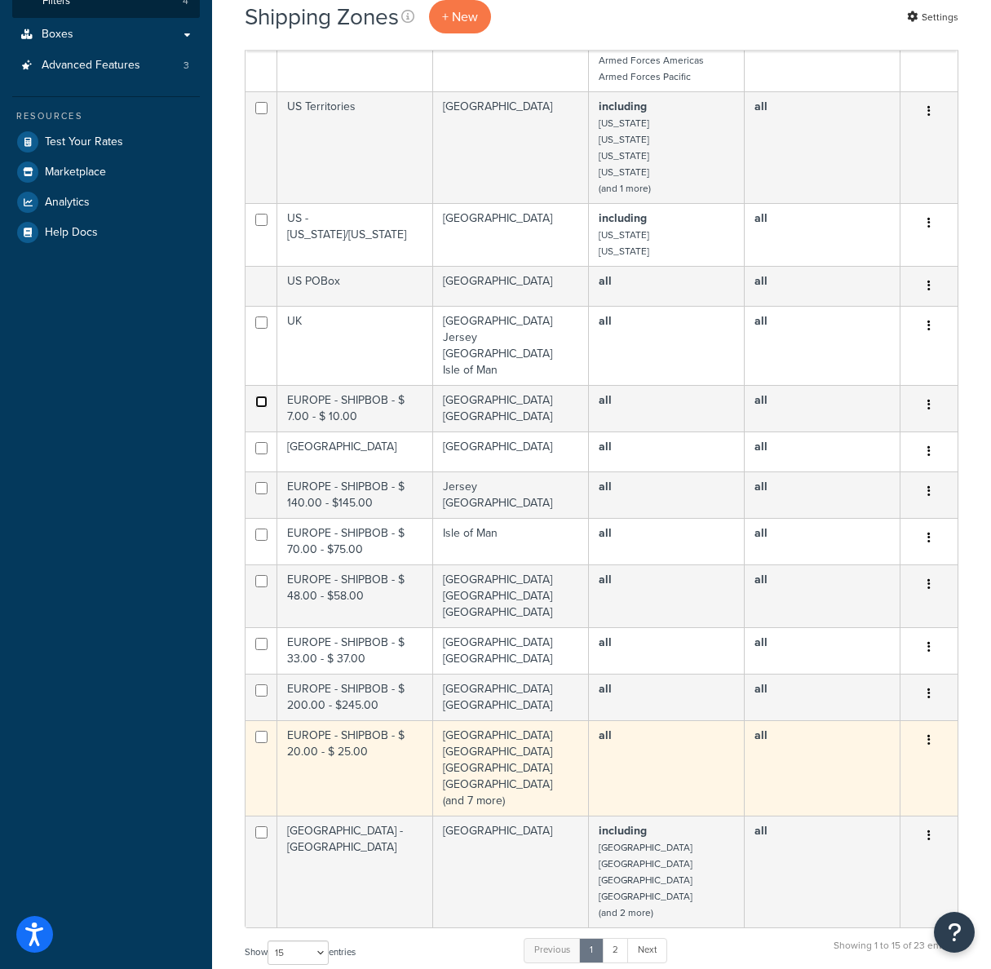
scroll to position [383, 0]
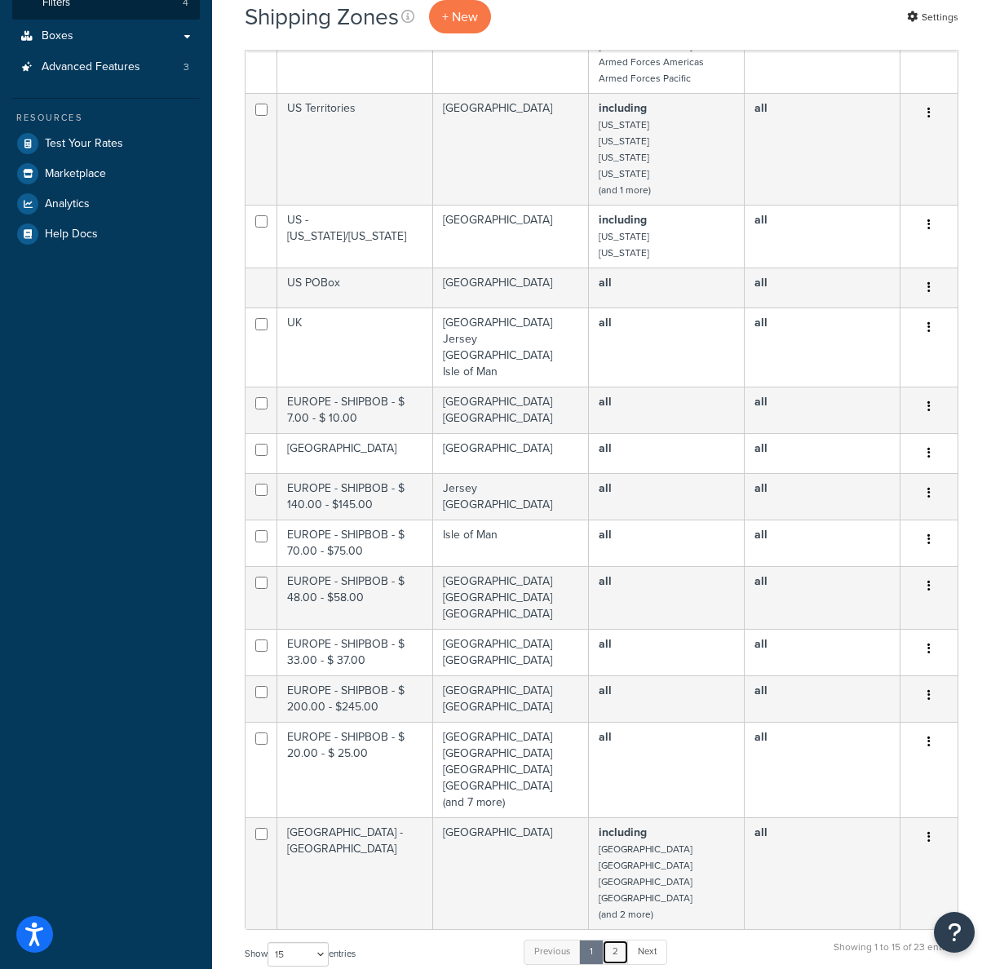
click at [619, 940] on link "2" at bounding box center [615, 952] width 27 height 24
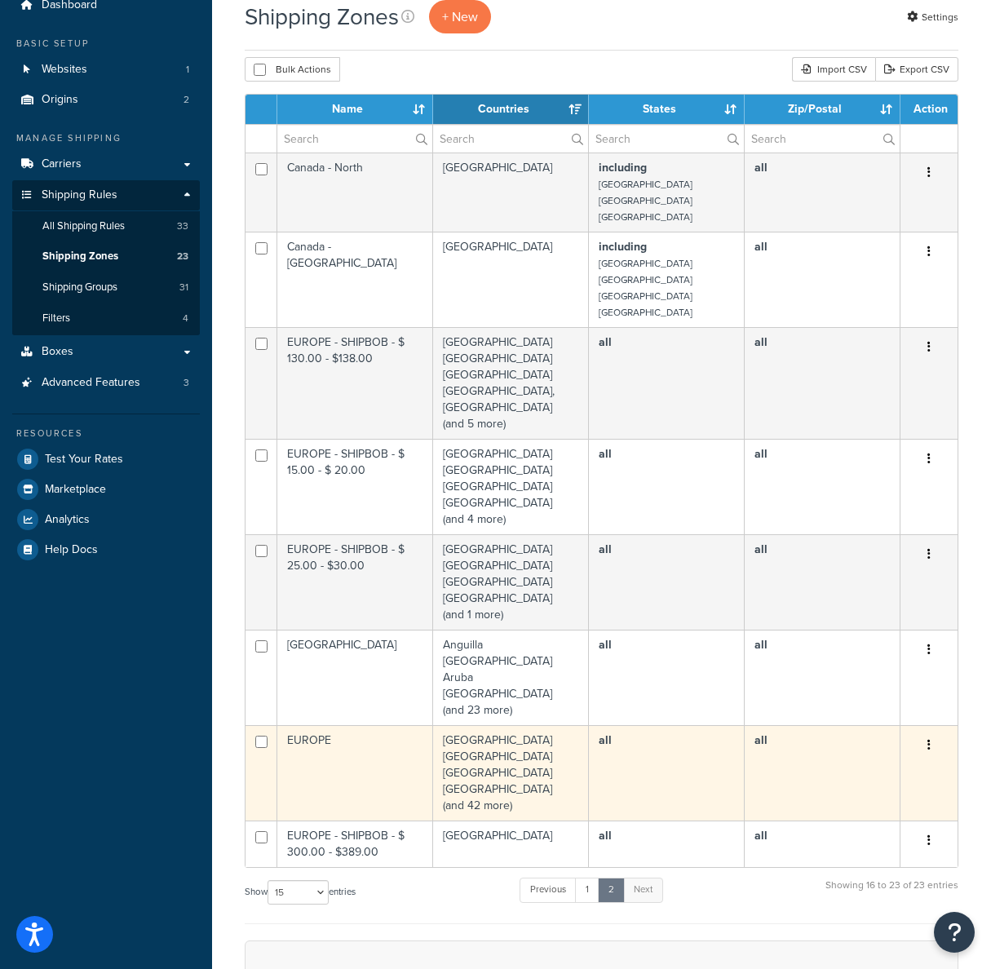
scroll to position [65, 0]
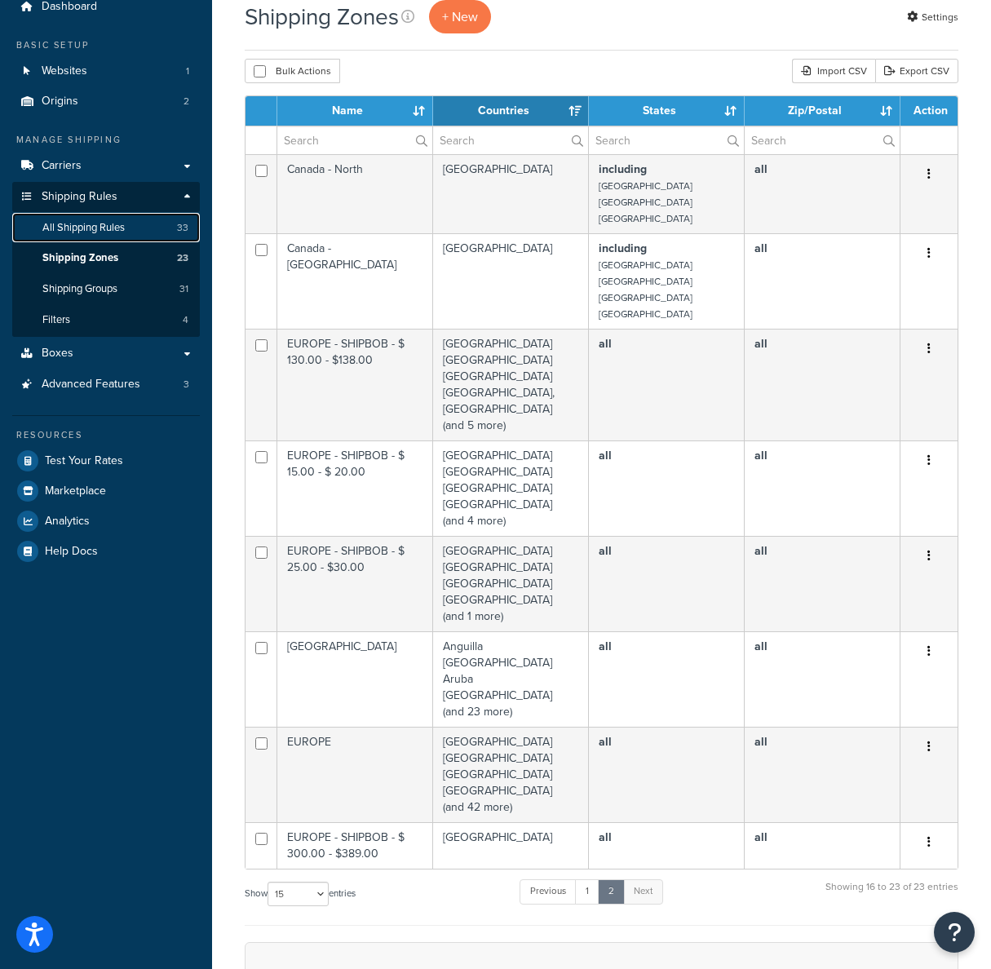
click at [128, 228] on link "All Shipping Rules 33" at bounding box center [106, 228] width 188 height 30
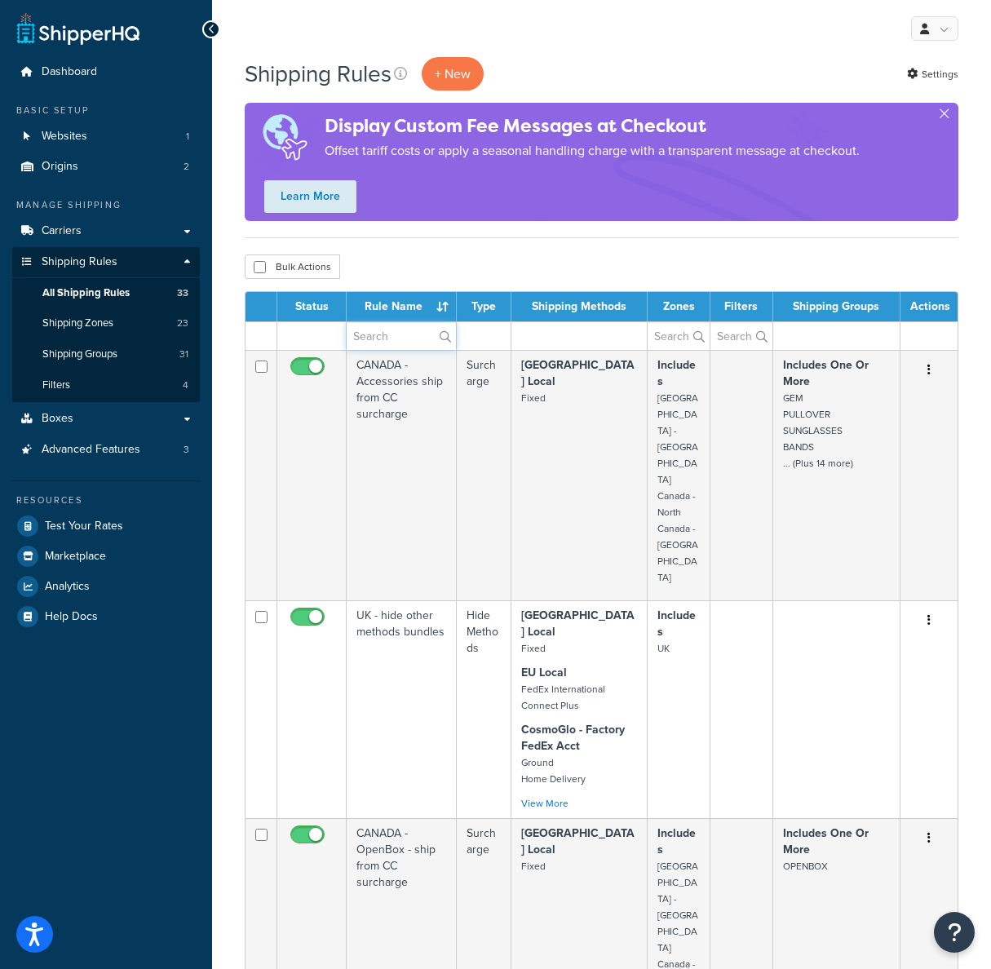
click at [400, 344] on input "text" at bounding box center [401, 336] width 109 height 28
type input "EUROPE"
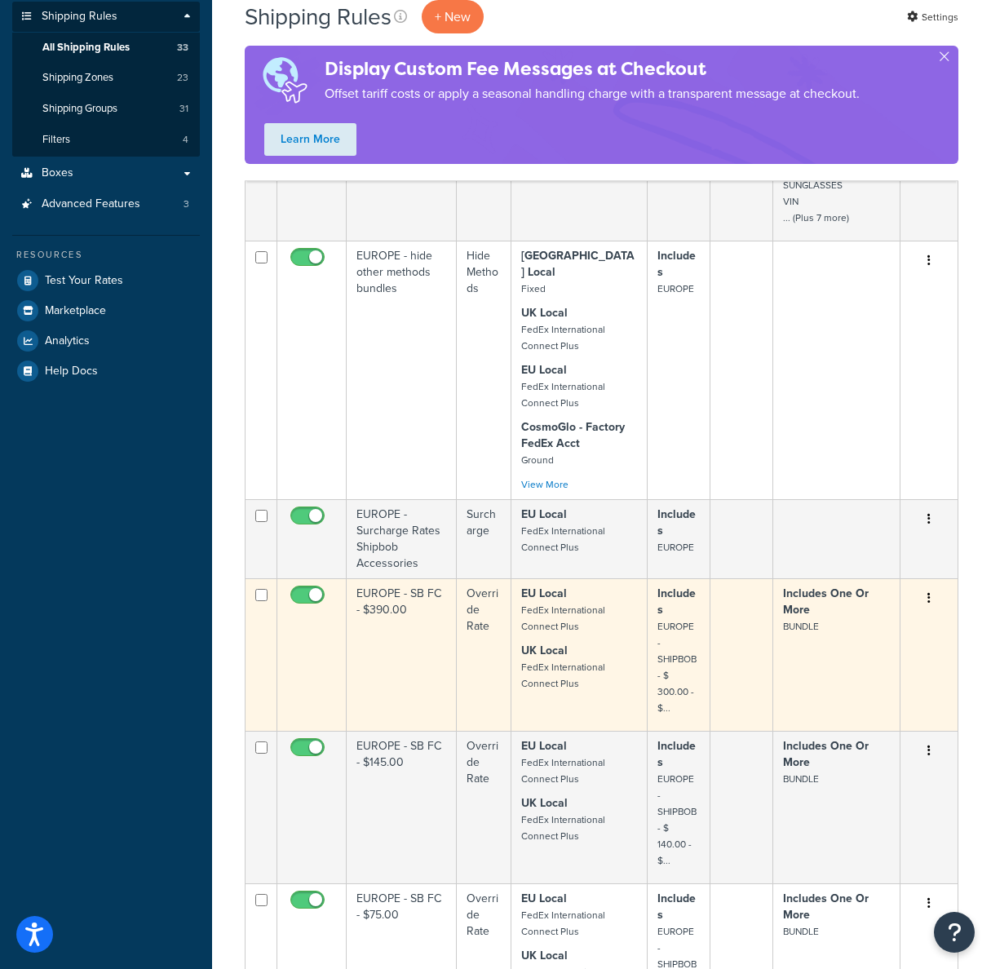
scroll to position [246, 0]
click at [375, 637] on td "EUROPE - SB FC - $390.00" at bounding box center [402, 654] width 110 height 153
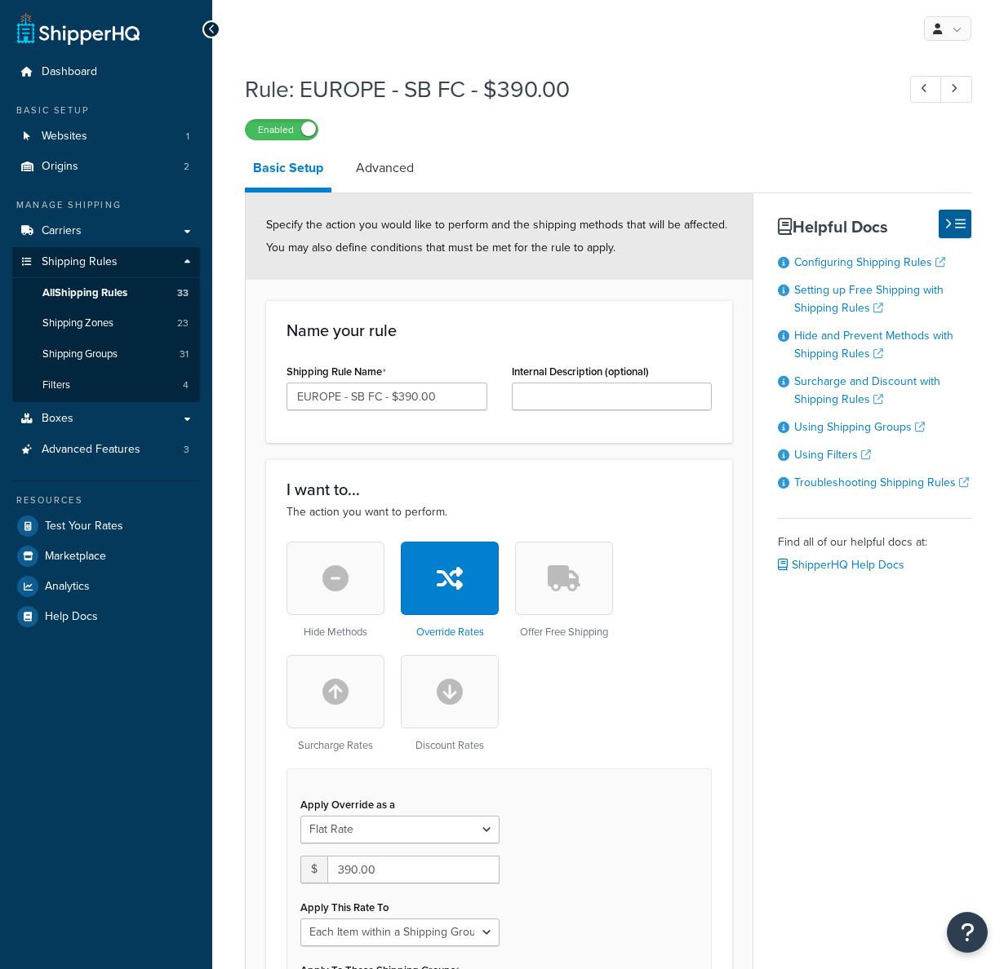
select select "ITEM"
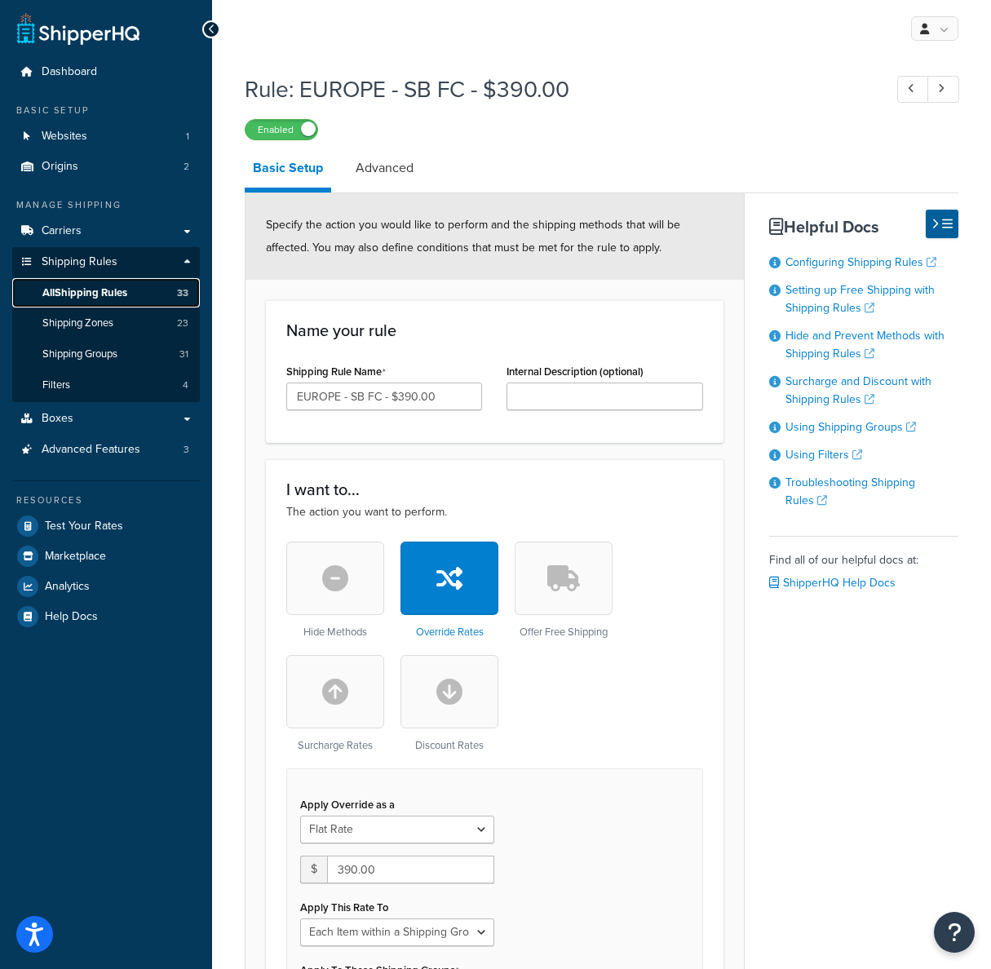
click at [144, 292] on link "All Shipping Rules 33" at bounding box center [106, 293] width 188 height 30
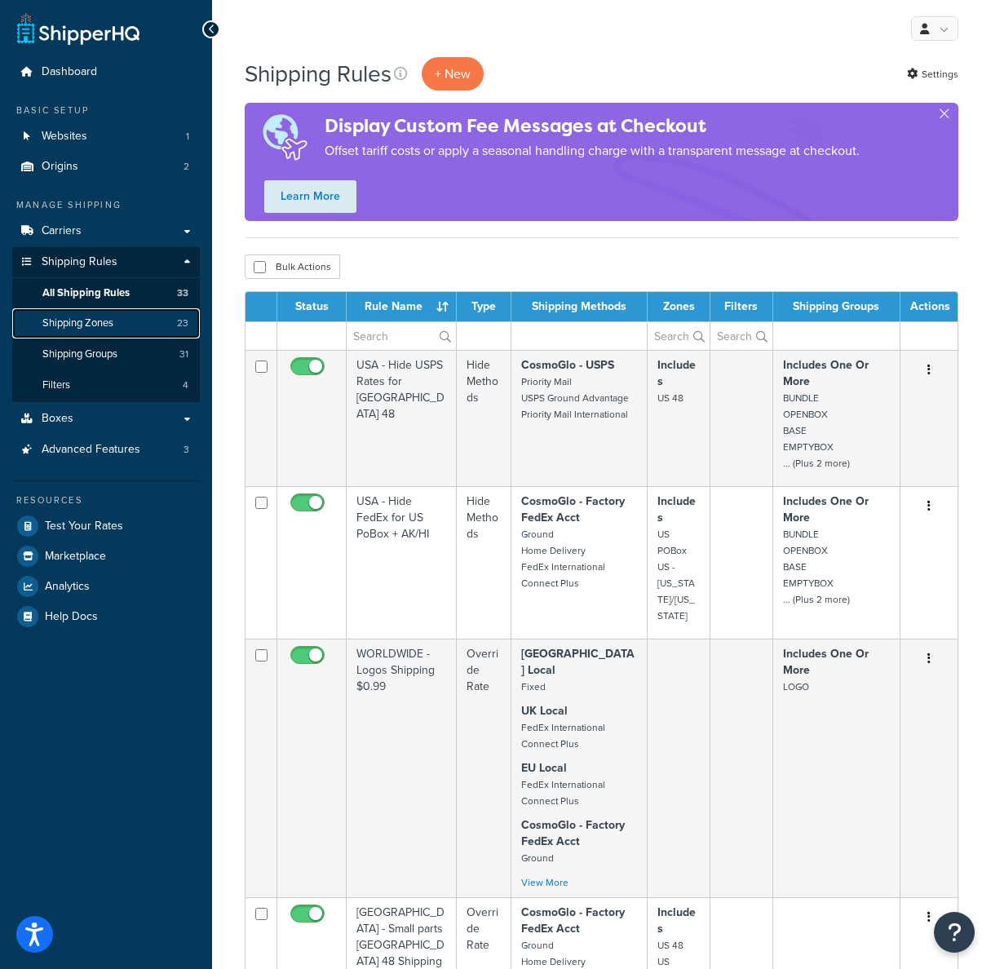
click at [130, 322] on link "Shipping Zones 23" at bounding box center [106, 323] width 188 height 30
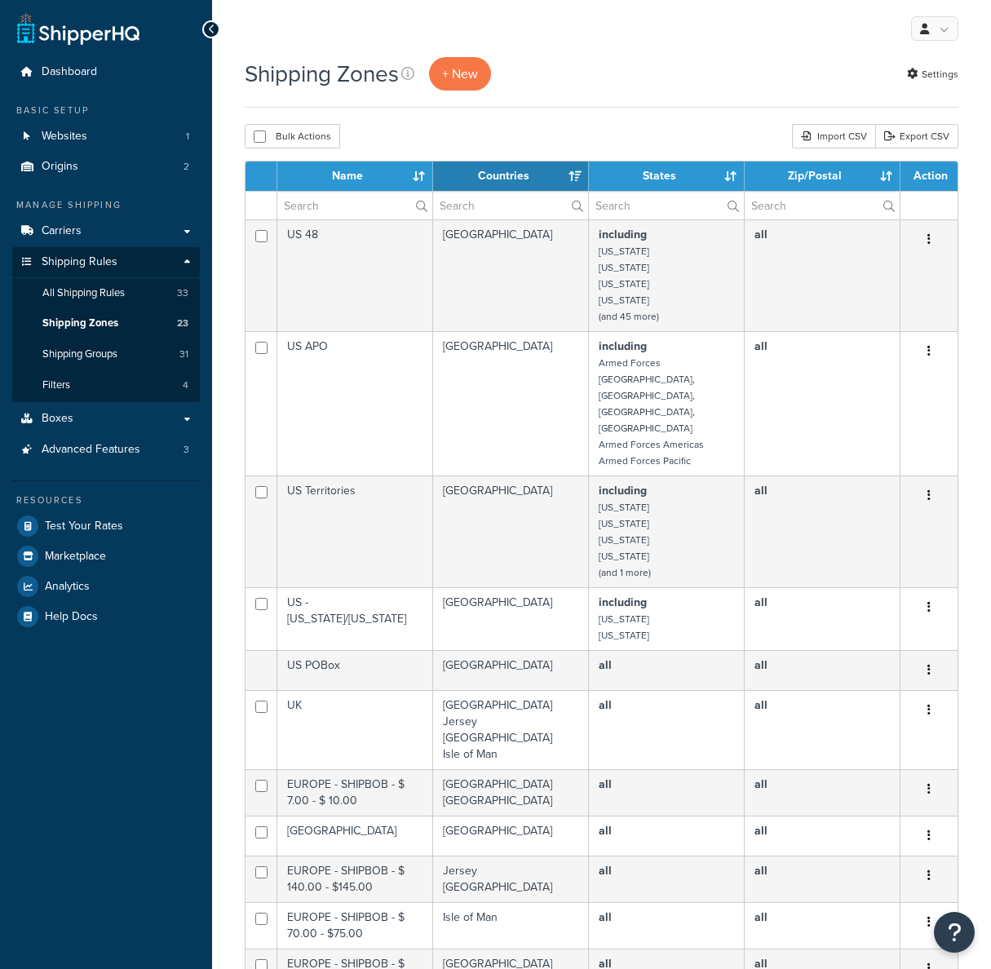
select select "15"
click at [472, 73] on span "+ New" at bounding box center [460, 73] width 36 height 19
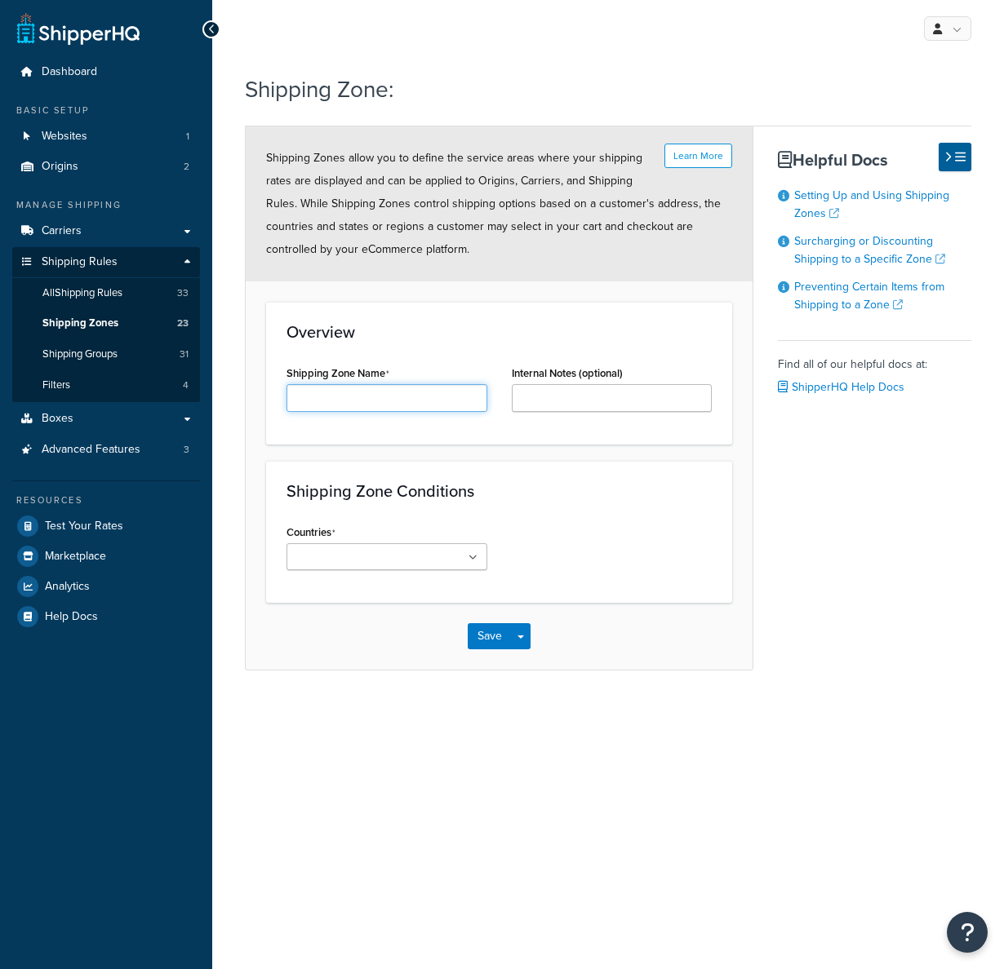
click at [388, 393] on input "Shipping Zone Name" at bounding box center [386, 398] width 201 height 28
type input "NEW EUROPE"
click at [745, 690] on div "Shipping Zone: Learn More Shipping Zones allow you to define the service areas …" at bounding box center [608, 388] width 792 height 646
click at [104, 313] on link "Shipping Zones 23" at bounding box center [106, 323] width 188 height 30
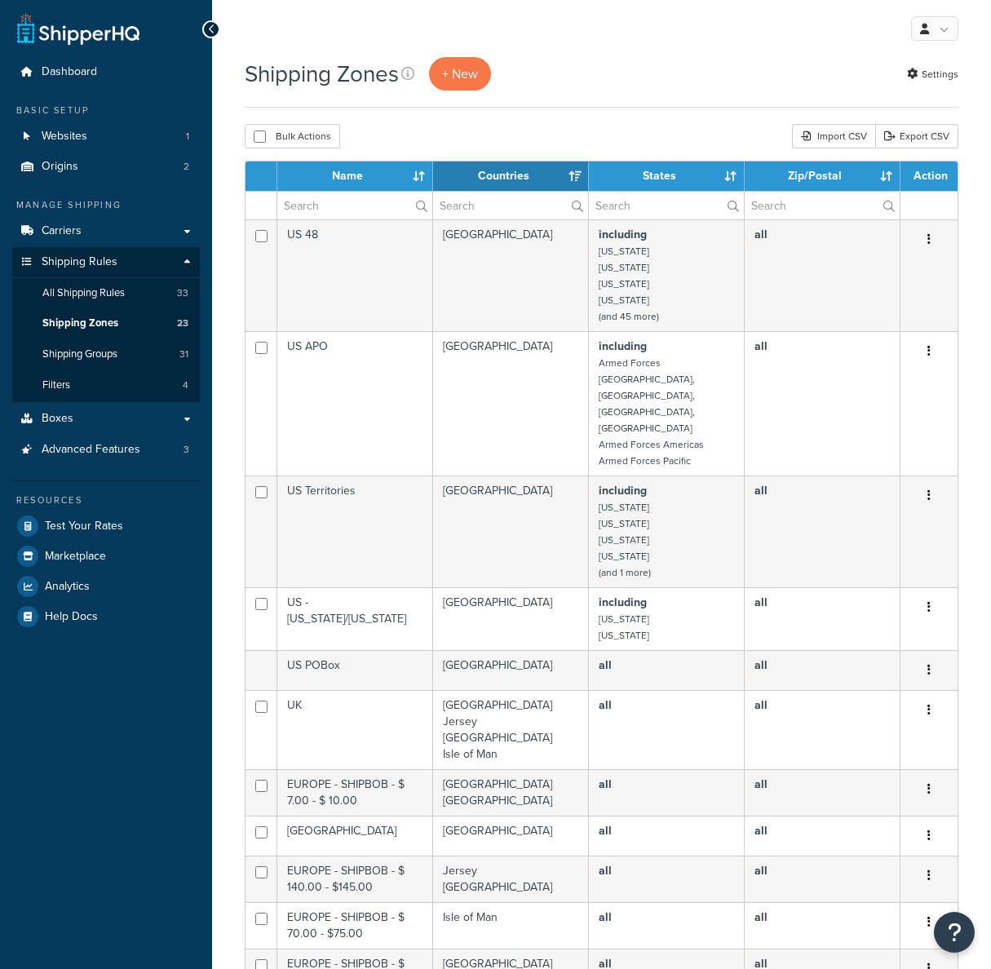
select select "15"
